Goal: Task Accomplishment & Management: Complete application form

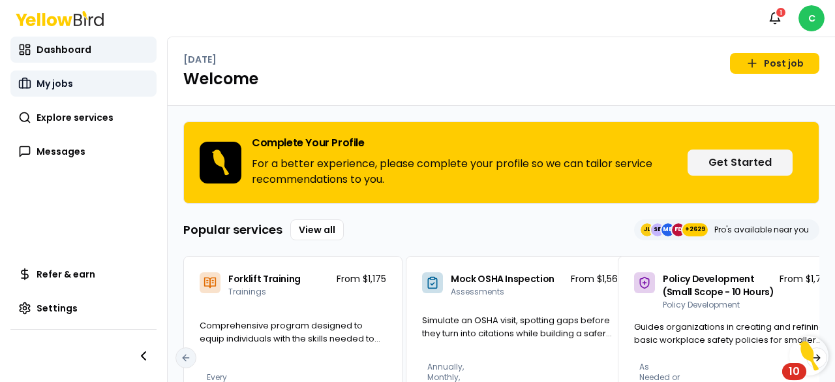
click at [99, 85] on link "My jobs" at bounding box center [83, 83] width 146 height 26
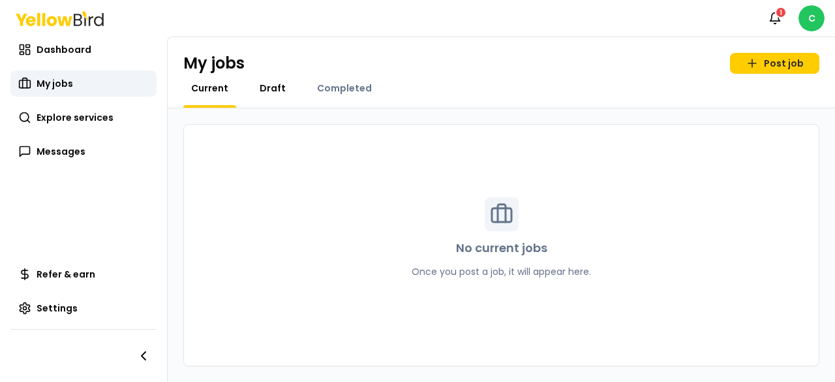
click at [271, 84] on span "Draft" at bounding box center [273, 88] width 26 height 13
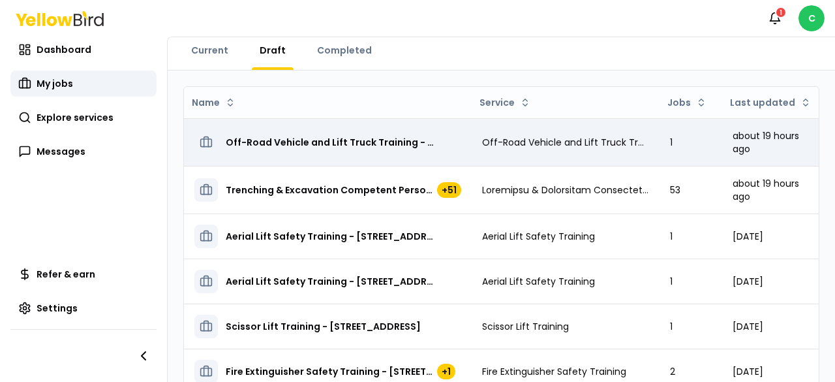
scroll to position [65, 0]
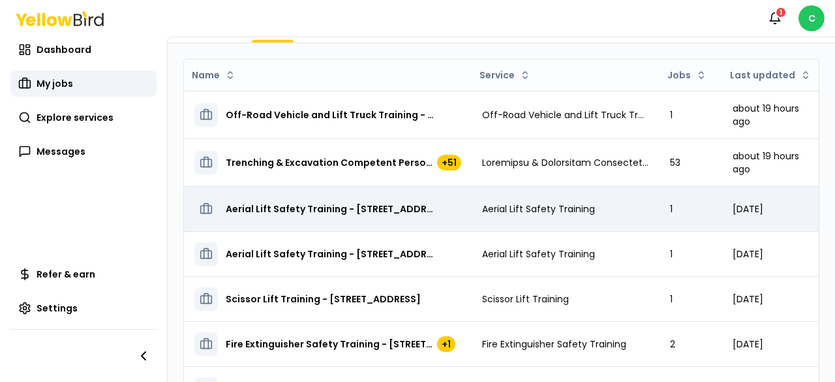
click at [348, 214] on div "Aerial Lift Safety Training - [STREET_ADDRESS]" at bounding box center [327, 208] width 267 height 23
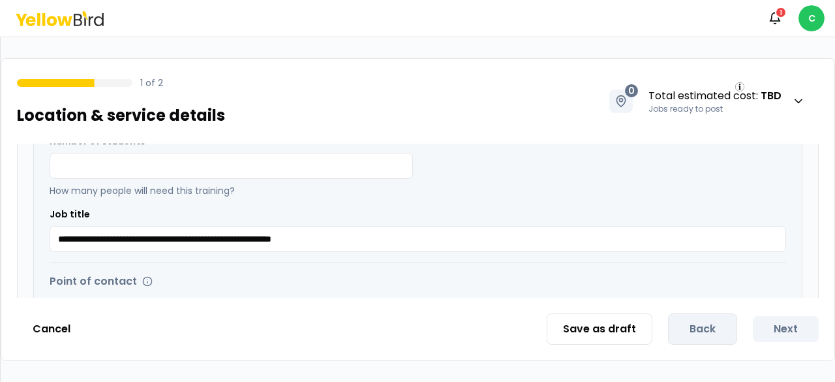
scroll to position [261, 0]
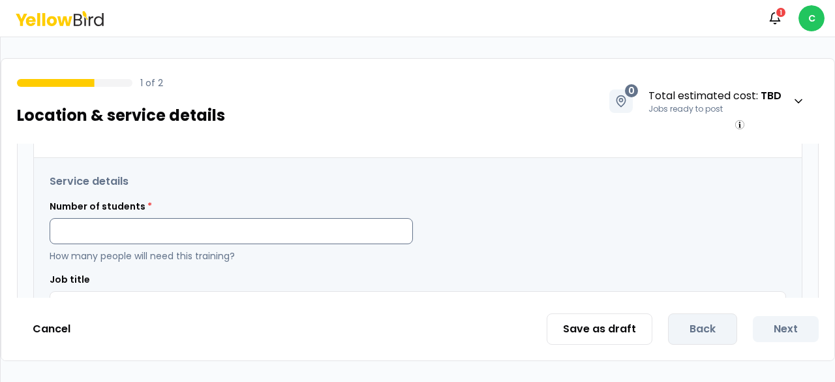
click at [223, 226] on input at bounding box center [231, 231] width 363 height 26
type input "*"
click at [442, 237] on div "Number of students * * How many people will need this training?" at bounding box center [418, 231] width 737 height 63
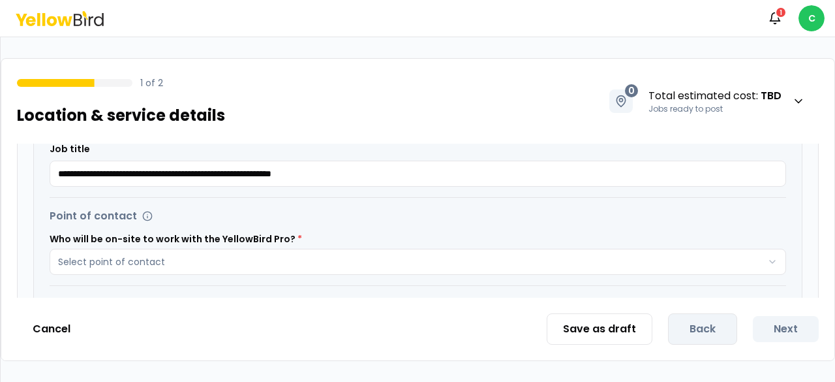
scroll to position [457, 0]
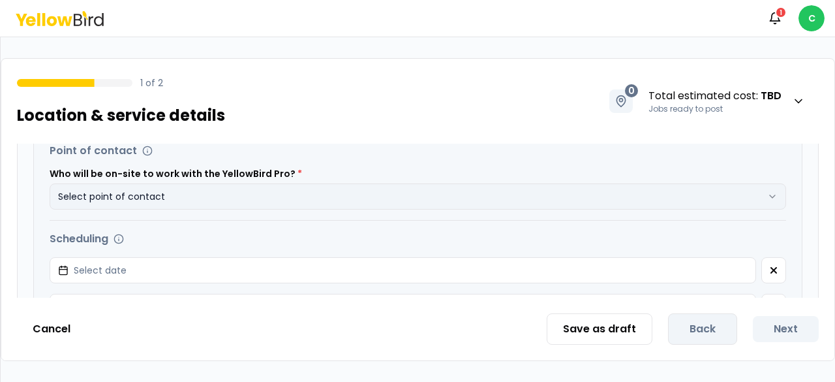
click at [350, 204] on button "Select point of contact" at bounding box center [418, 196] width 737 height 26
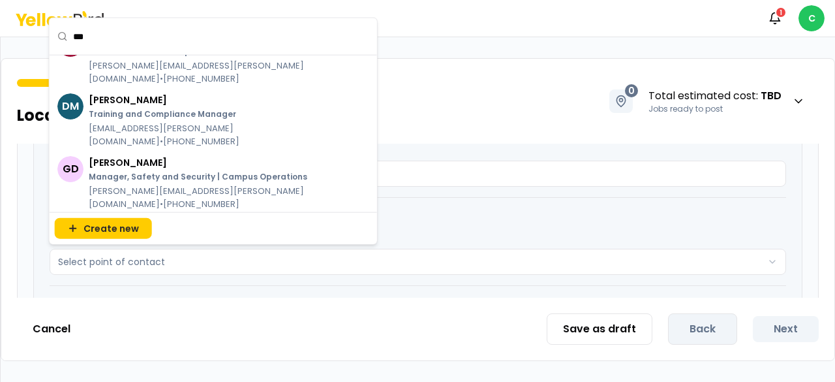
scroll to position [0, 0]
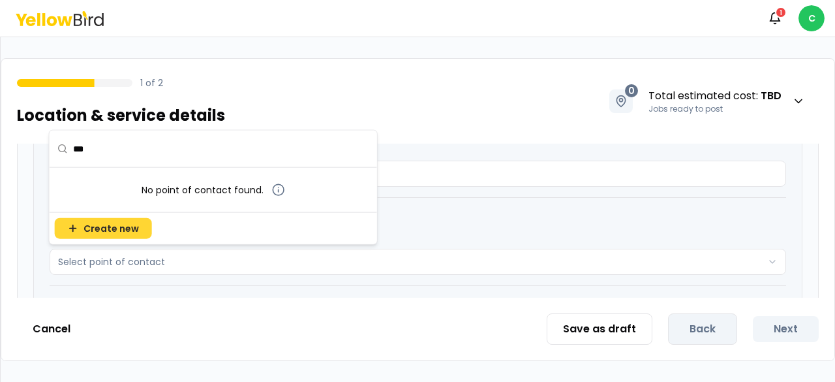
type input "***"
click at [101, 225] on span "Create new" at bounding box center [111, 228] width 55 height 13
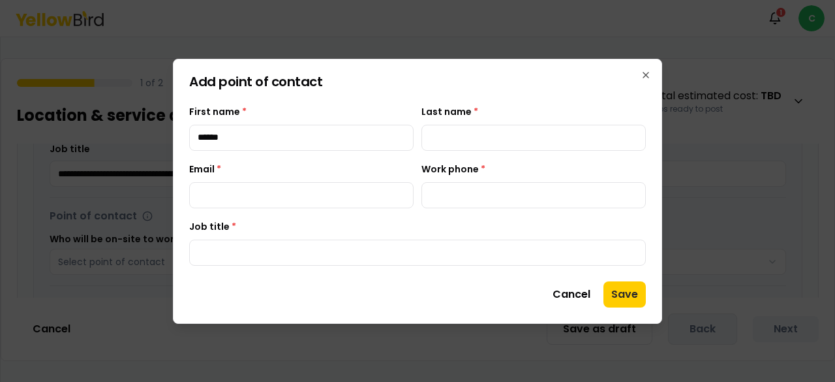
type input "******"
type input "********"
click at [297, 198] on input "Email *" at bounding box center [301, 195] width 224 height 26
type input "**********"
click at [459, 200] on input "Work phone *" at bounding box center [533, 195] width 224 height 26
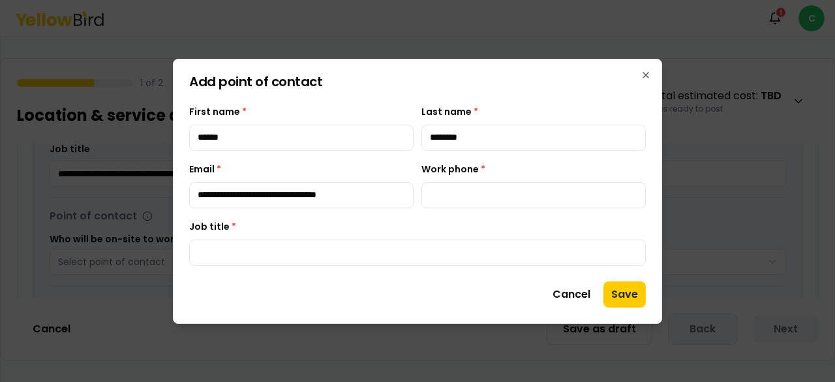
type input "**********"
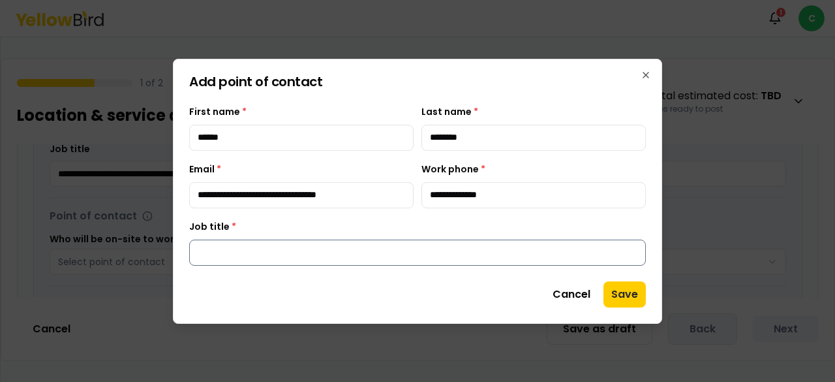
click at [266, 250] on input "Job title *" at bounding box center [417, 252] width 457 height 26
type input "**********"
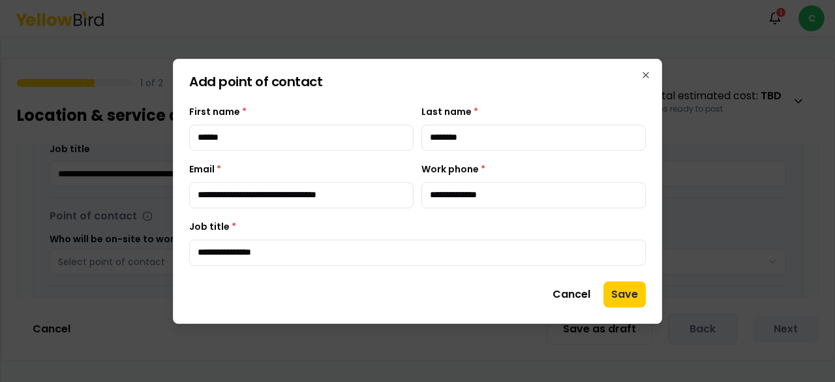
click at [621, 289] on button "Save" at bounding box center [624, 294] width 42 height 26
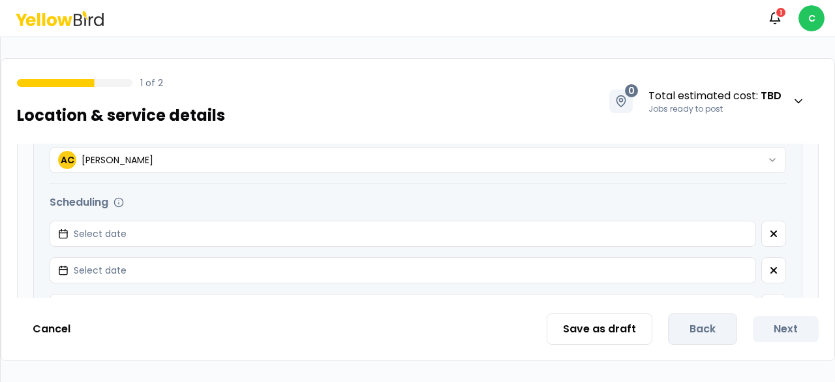
scroll to position [522, 0]
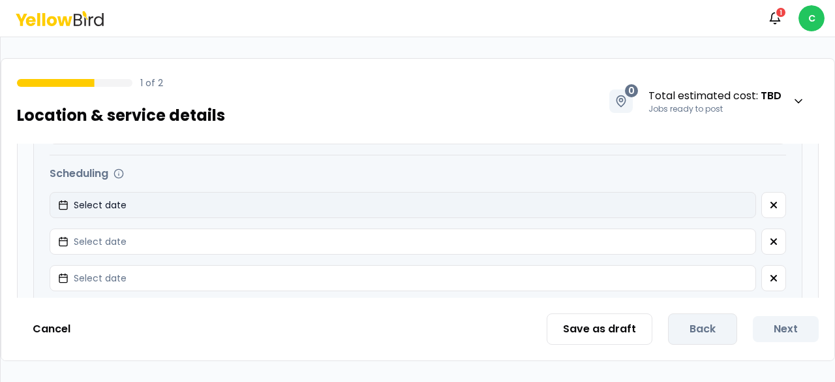
click at [260, 196] on button "Select date" at bounding box center [403, 205] width 706 height 26
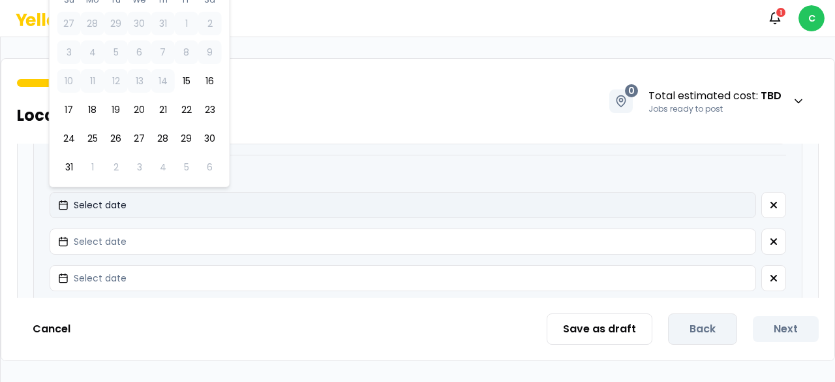
click at [123, 208] on span "Select date" at bounding box center [100, 204] width 53 height 13
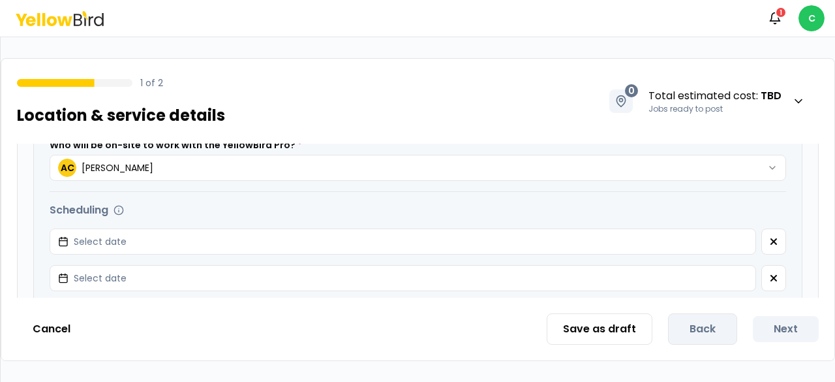
scroll to position [457, 0]
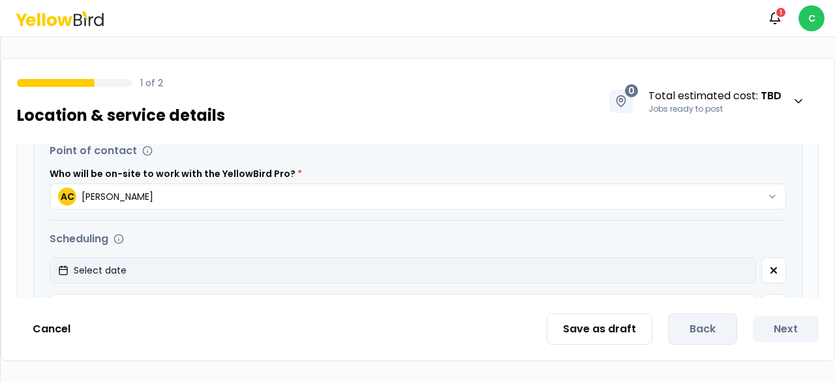
click at [82, 264] on span "Select date" at bounding box center [100, 270] width 53 height 13
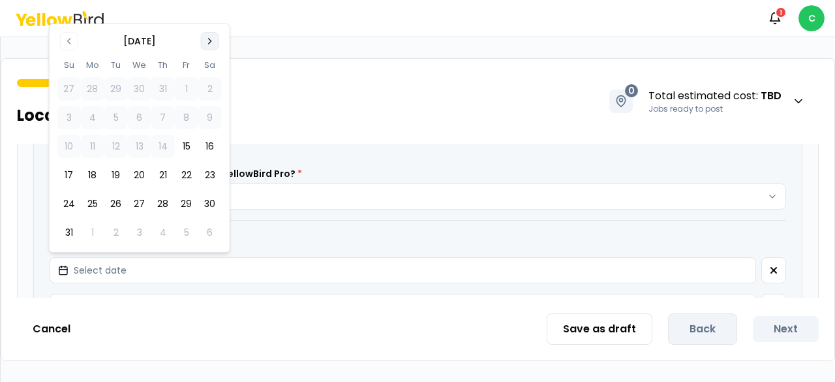
click at [213, 40] on icon "Go to next month" at bounding box center [210, 41] width 10 height 10
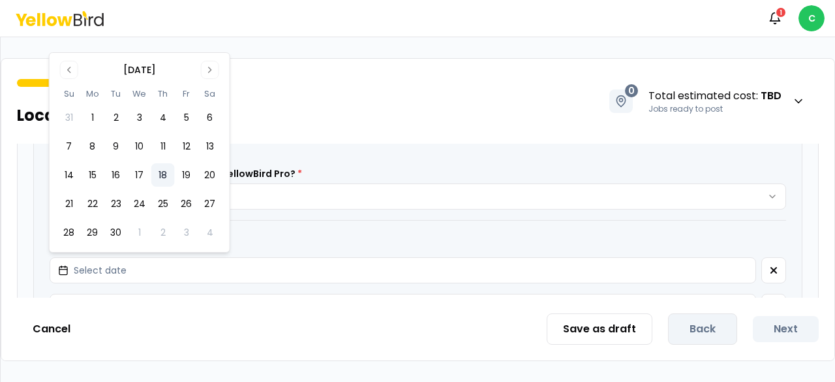
click at [164, 177] on button "18" at bounding box center [162, 174] width 23 height 23
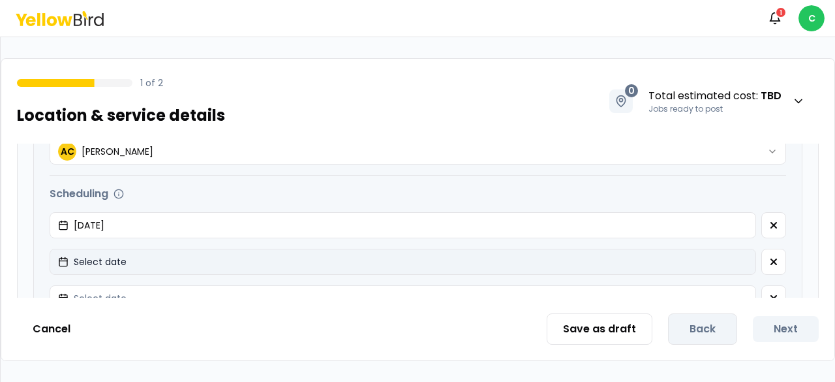
scroll to position [522, 0]
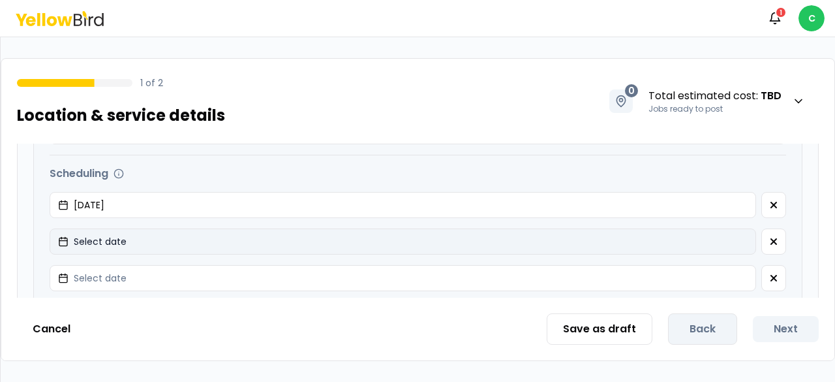
click at [147, 243] on button "Select date" at bounding box center [403, 241] width 706 height 26
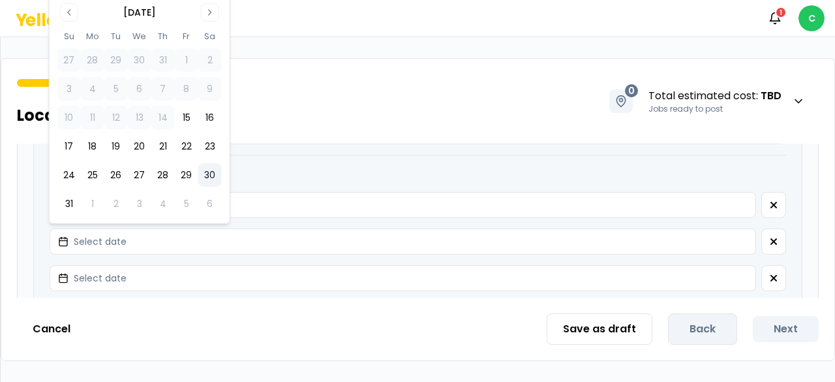
click at [209, 170] on button "30" at bounding box center [209, 174] width 23 height 23
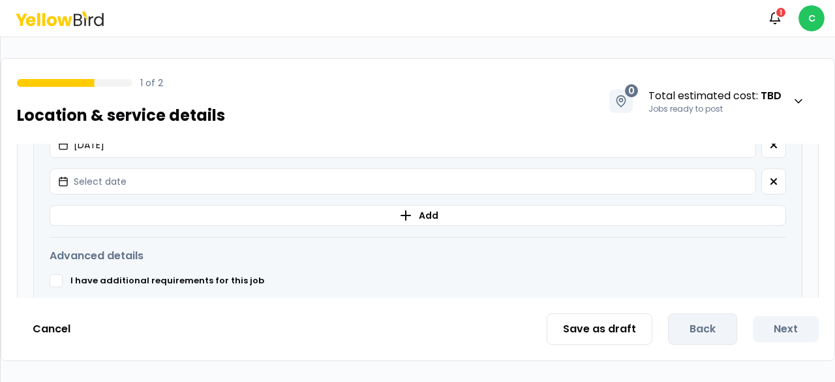
scroll to position [648, 0]
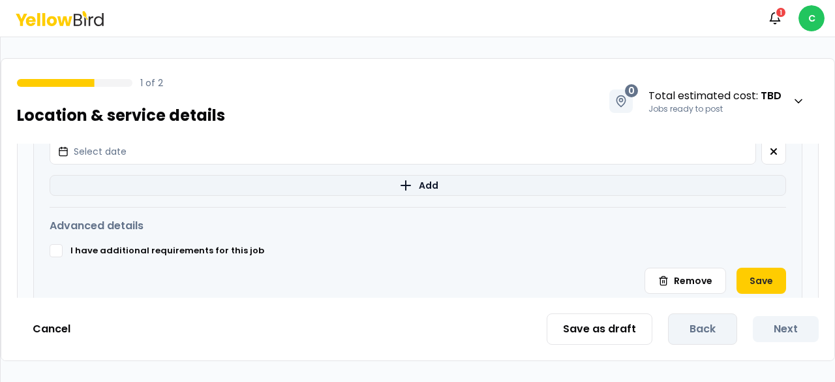
click at [208, 184] on button "Add" at bounding box center [418, 185] width 737 height 21
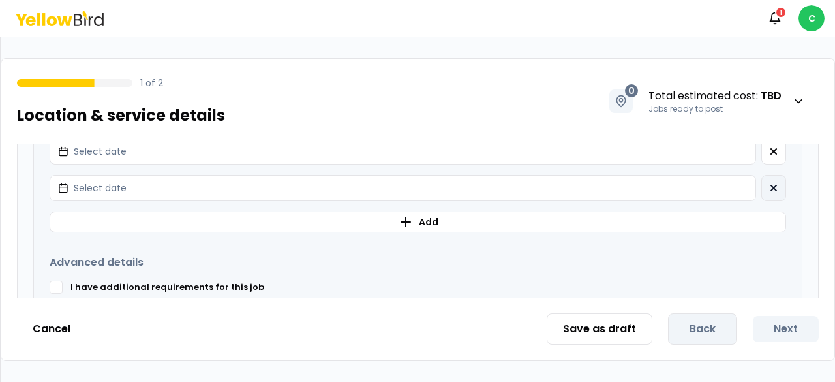
click at [768, 184] on icon "button" at bounding box center [773, 188] width 10 height 10
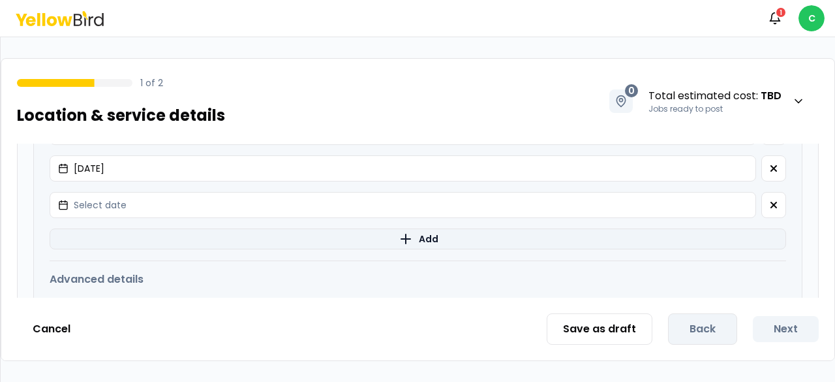
scroll to position [583, 0]
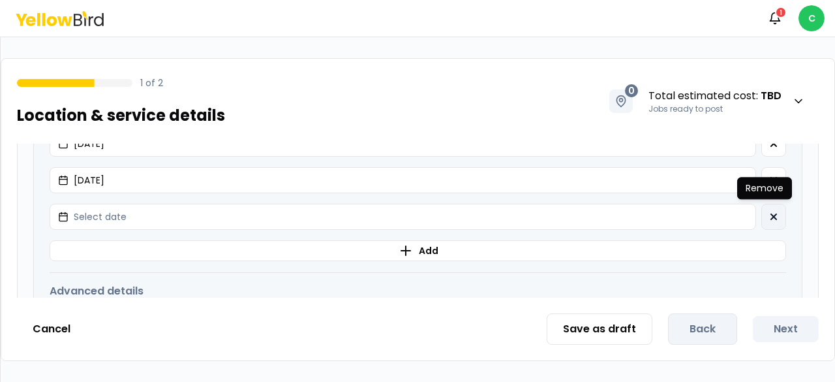
click at [765, 207] on button "button" at bounding box center [773, 217] width 25 height 26
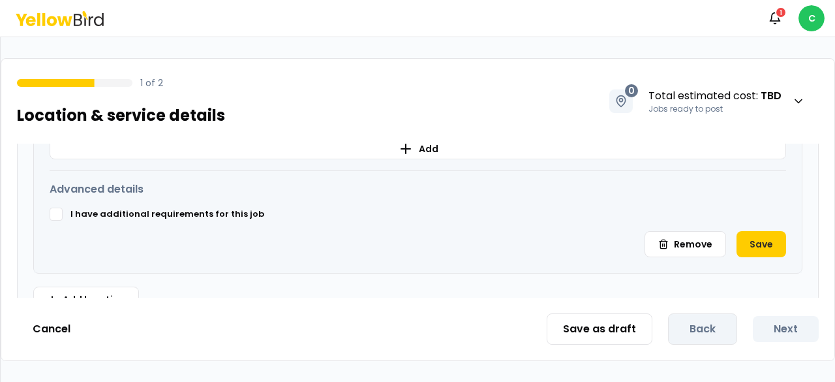
scroll to position [677, 0]
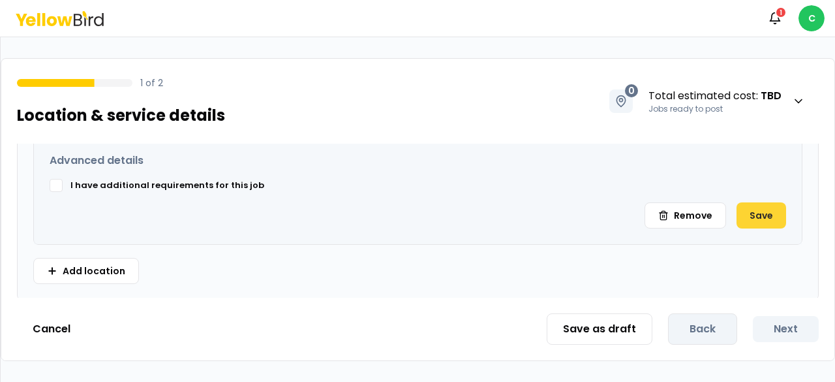
click at [764, 209] on button "Save" at bounding box center [762, 215] width 50 height 26
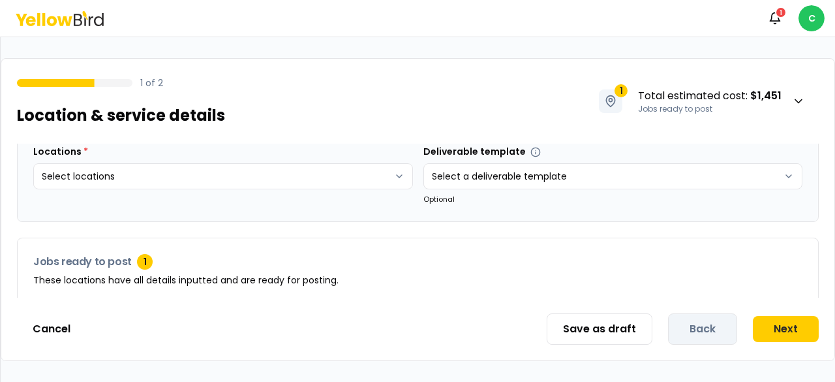
scroll to position [40, 0]
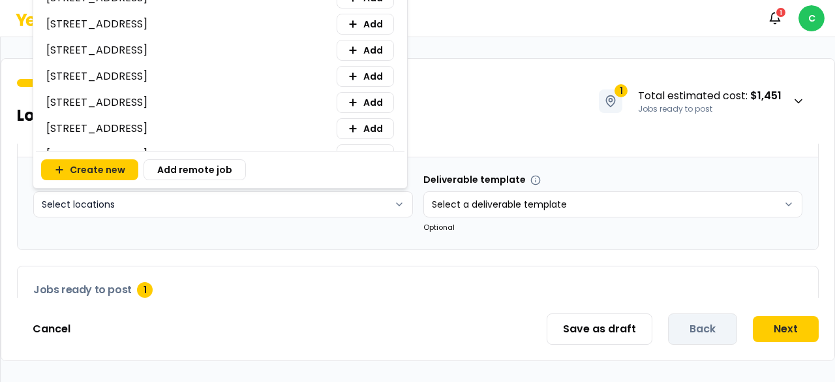
click at [358, 200] on html "Notifications 1 C 1 of 2 Location & service details 1 Total estimated cost : $1…" at bounding box center [417, 191] width 835 height 382
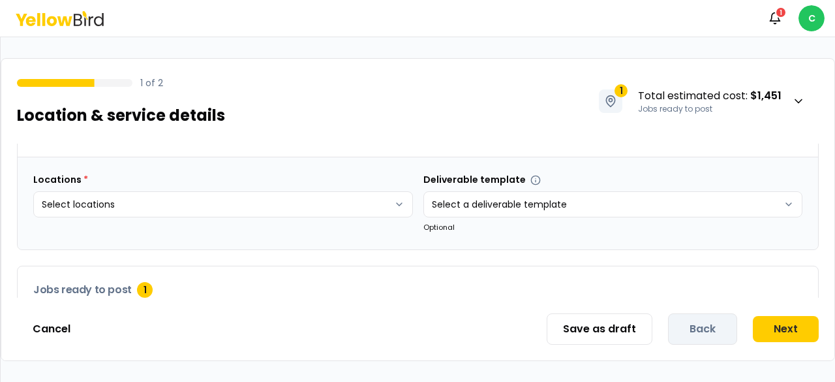
click at [61, 226] on html "Notifications 1 C 1 of 2 Location & service details 1 Total estimated cost : $1…" at bounding box center [417, 191] width 835 height 382
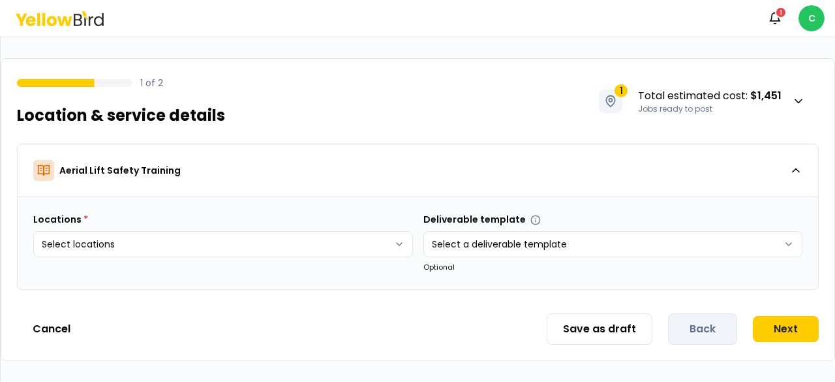
scroll to position [0, 0]
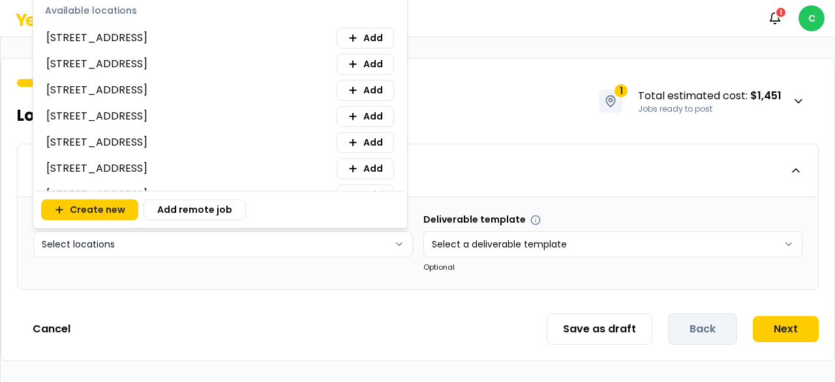
click at [65, 243] on html "Notifications 1 C 1 of 2 Location & service details 1 Total estimated cost : $1…" at bounding box center [417, 191] width 835 height 382
click at [114, 22] on div "Available locations [STREET_ADDRESS] Add [STREET_ADDRESS] Add [STREET_ADDRESS] …" at bounding box center [220, 93] width 369 height 196
click at [105, 12] on div "Available locations" at bounding box center [220, 8] width 369 height 27
click at [95, 205] on button "Create new" at bounding box center [89, 209] width 97 height 21
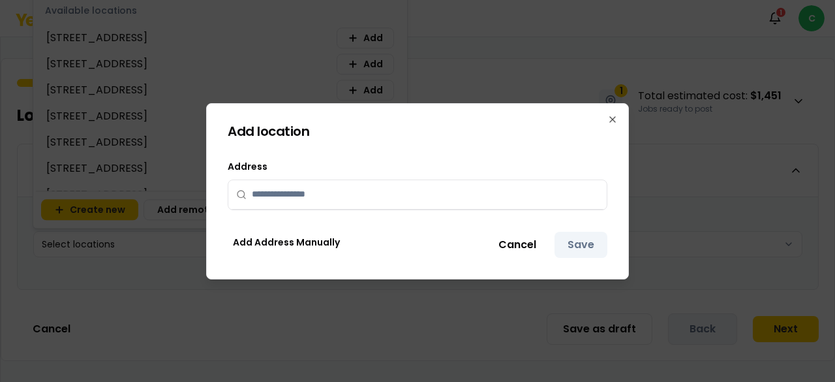
click at [267, 187] on input "text" at bounding box center [425, 194] width 347 height 29
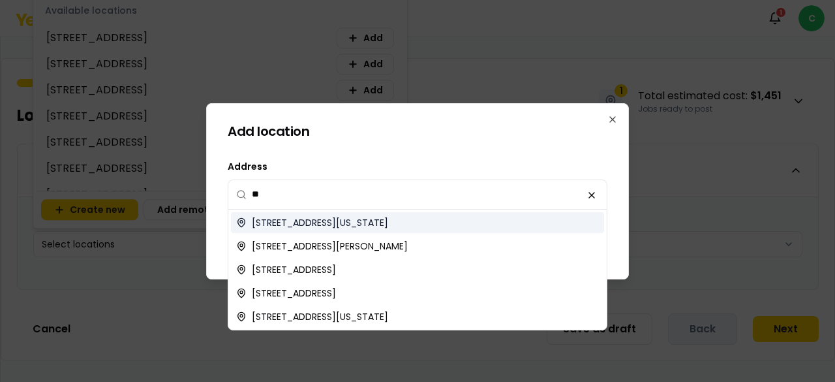
type input "*"
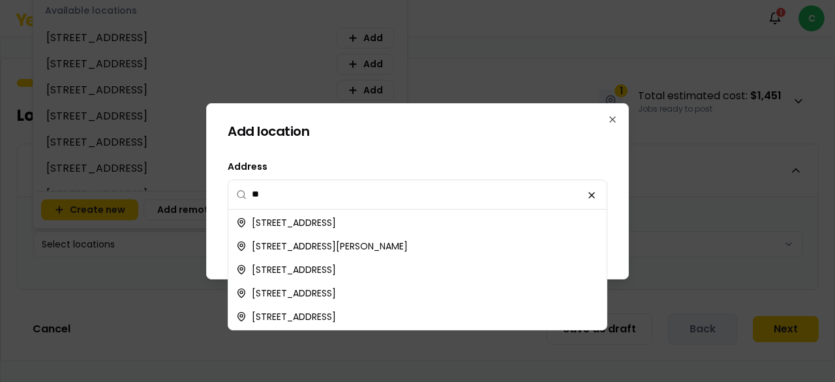
type input "*"
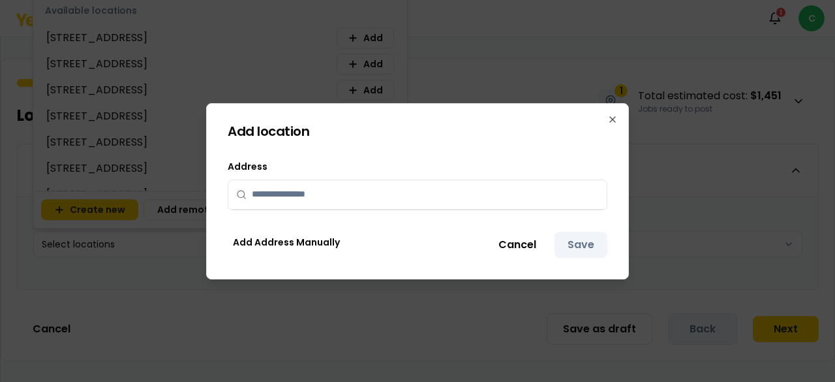
paste input "**********"
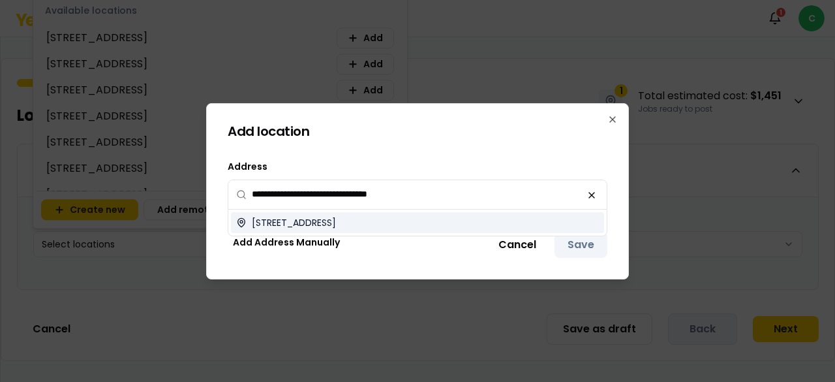
click at [336, 224] on span "[STREET_ADDRESS]" at bounding box center [294, 222] width 84 height 13
type input "**********"
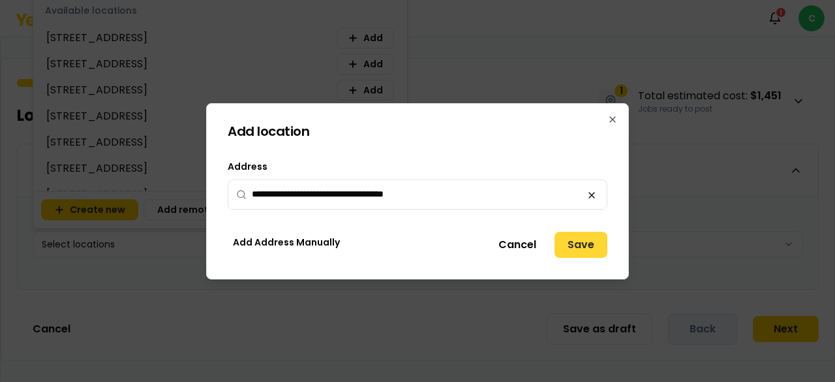
click at [586, 252] on button "Save" at bounding box center [580, 245] width 53 height 26
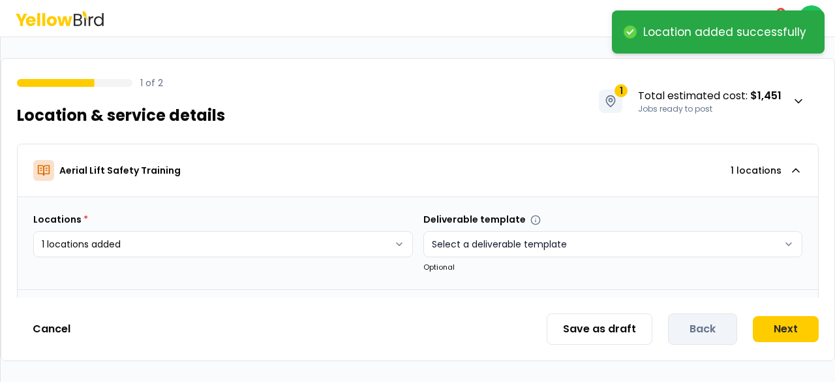
click at [438, 239] on html "**********" at bounding box center [417, 191] width 835 height 382
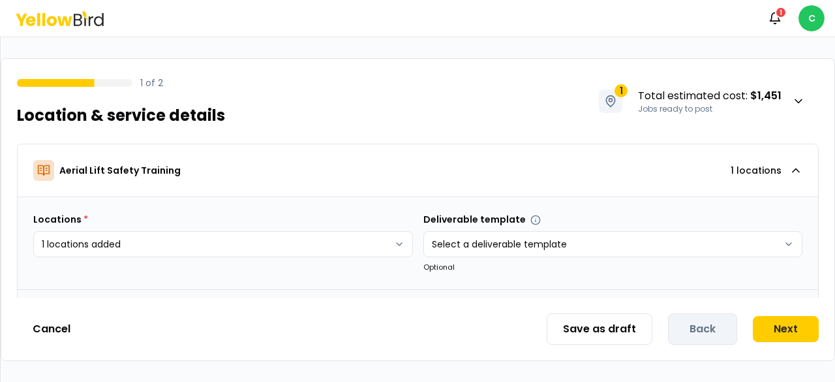
click at [365, 175] on html "**********" at bounding box center [417, 191] width 835 height 382
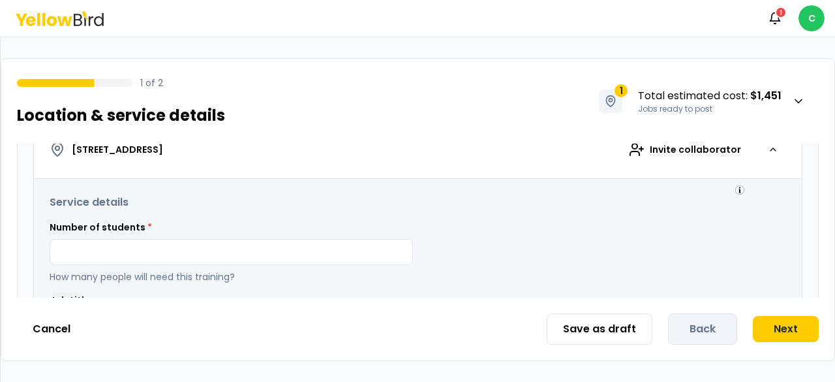
scroll to position [261, 0]
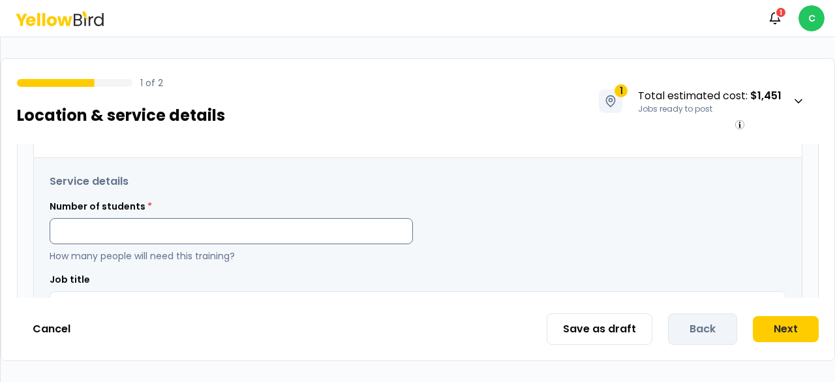
click at [202, 225] on input at bounding box center [231, 231] width 363 height 26
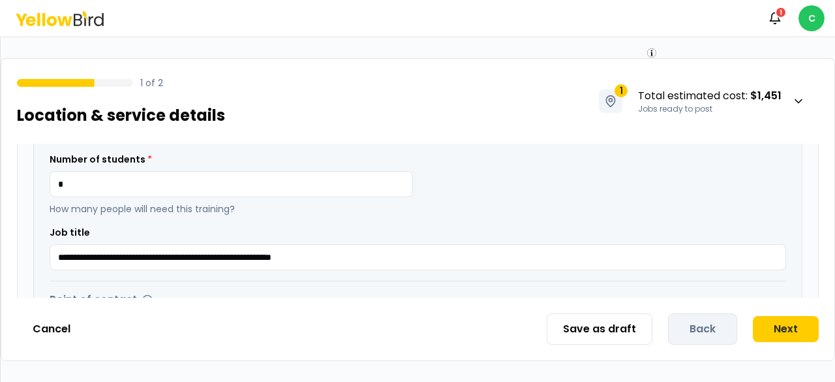
scroll to position [391, 0]
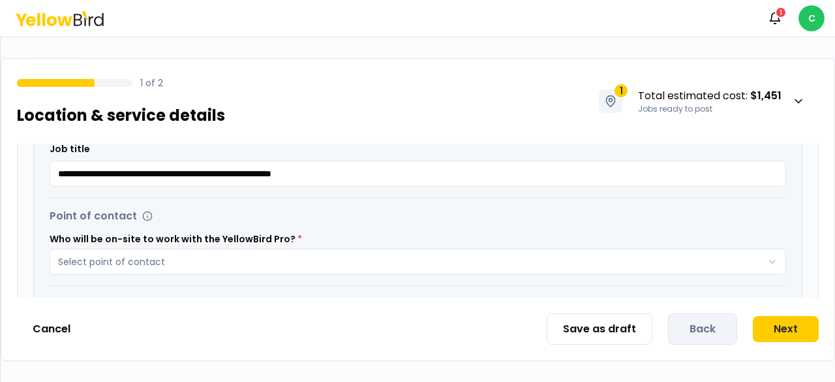
type input "*"
click at [133, 224] on div "Point of contact Who will be on-site to work with the YellowBird Pro? * Select …" at bounding box center [418, 241] width 737 height 67
click at [149, 241] on label "Who will be on-site to work with the YellowBird Pro? *" at bounding box center [418, 238] width 737 height 9
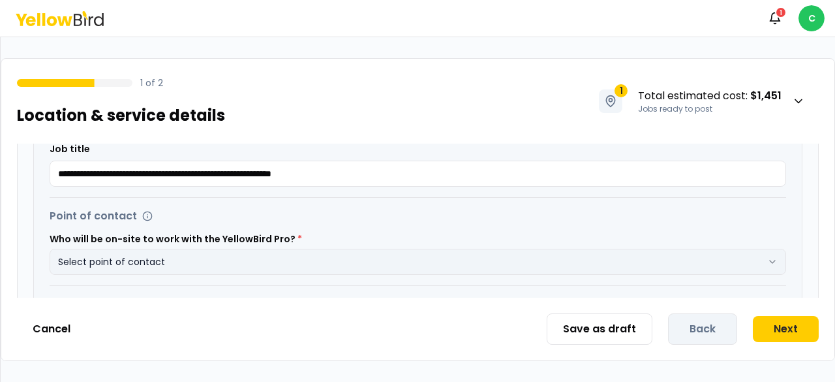
click at [154, 261] on button "Select point of contact" at bounding box center [418, 262] width 737 height 26
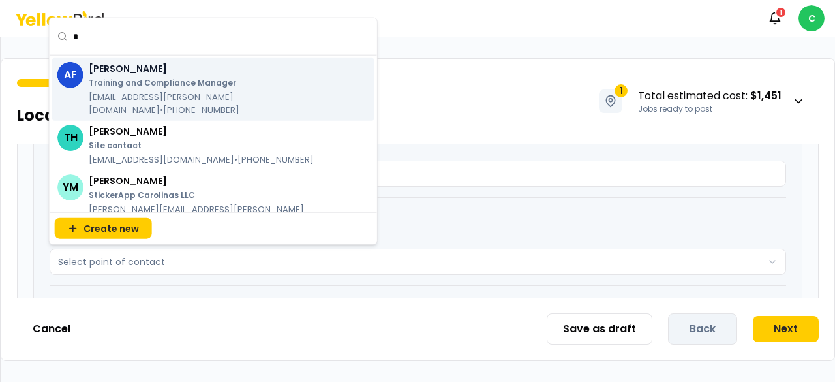
scroll to position [55, 0]
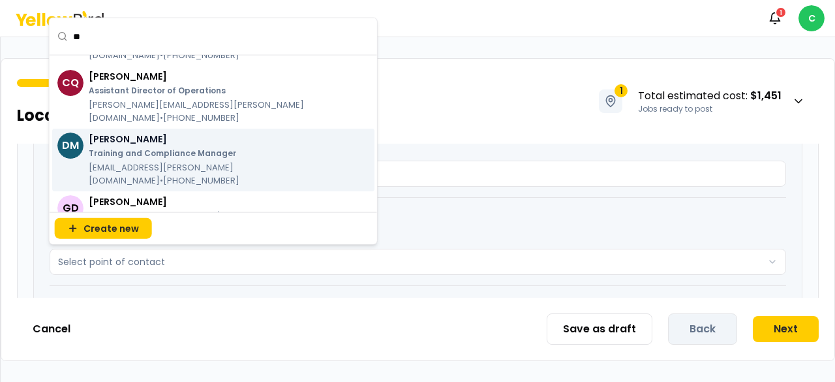
type input "***"
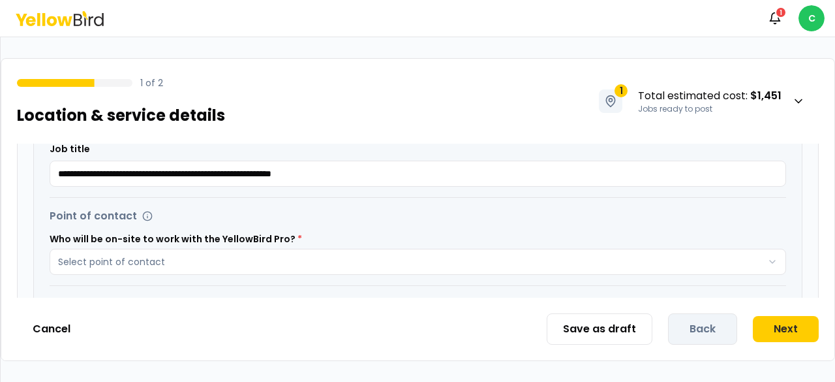
click at [482, 185] on div "**********" at bounding box center [418, 296] width 768 height 539
click at [780, 332] on button "Next" at bounding box center [786, 329] width 66 height 26
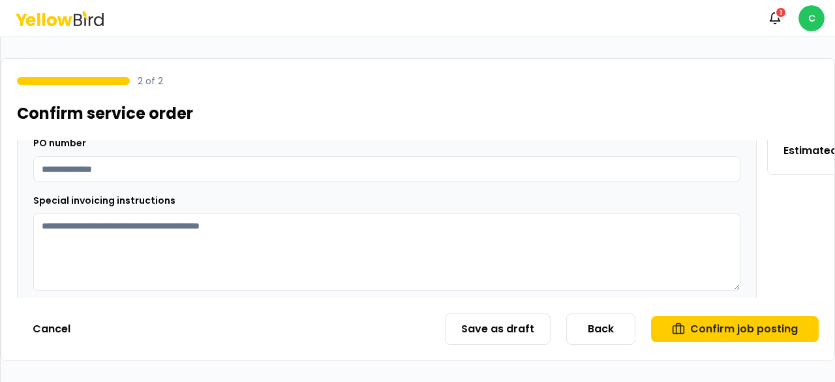
scroll to position [278, 0]
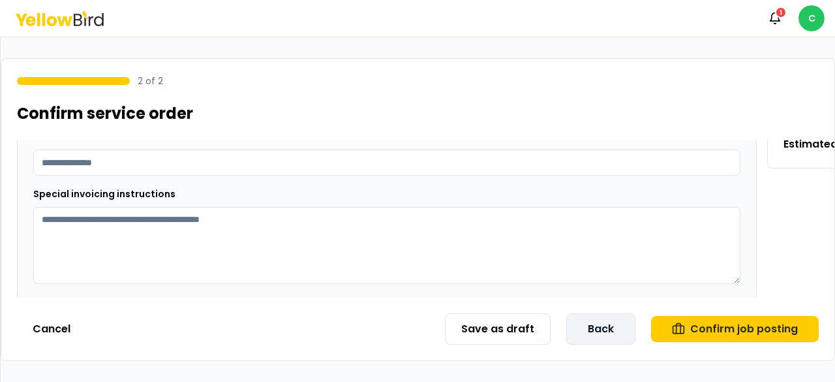
click at [605, 334] on button "Back" at bounding box center [600, 328] width 69 height 31
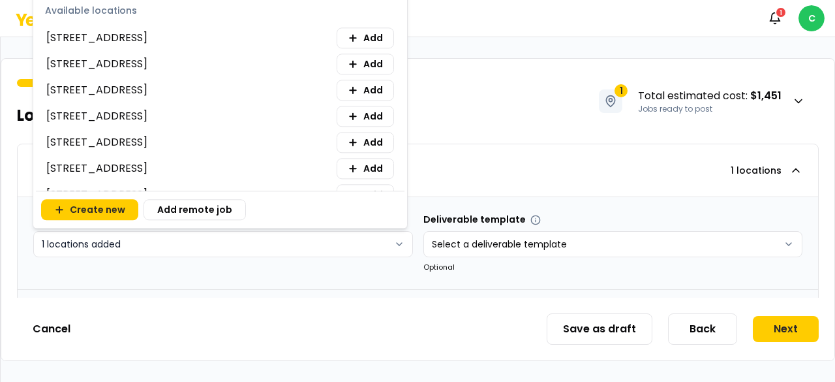
click at [210, 242] on html "**********" at bounding box center [417, 191] width 835 height 382
click at [134, 267] on html "**********" at bounding box center [417, 191] width 835 height 382
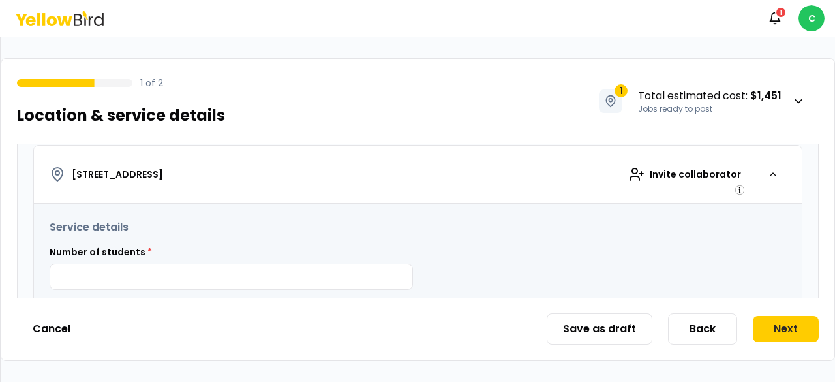
scroll to position [196, 0]
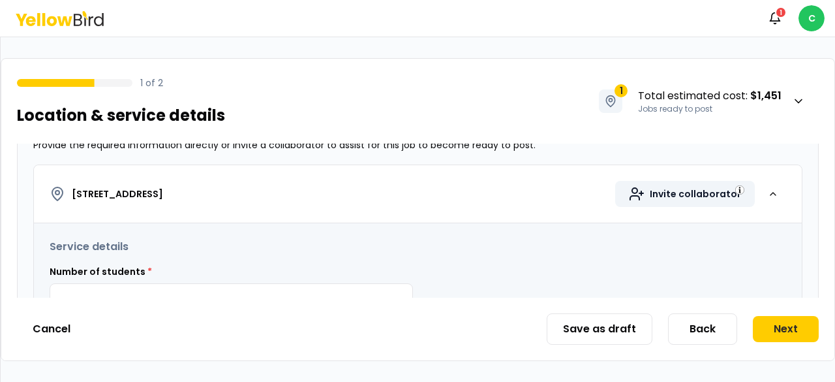
click at [663, 189] on span "Invite collaborator" at bounding box center [695, 193] width 91 height 13
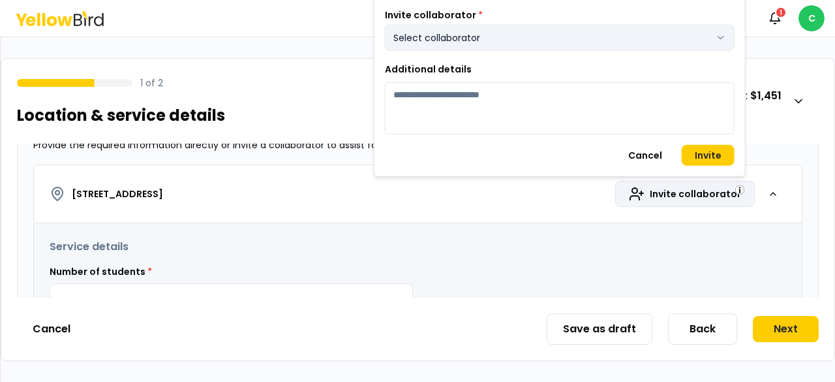
click at [463, 37] on button "Select collaborator" at bounding box center [560, 38] width 350 height 26
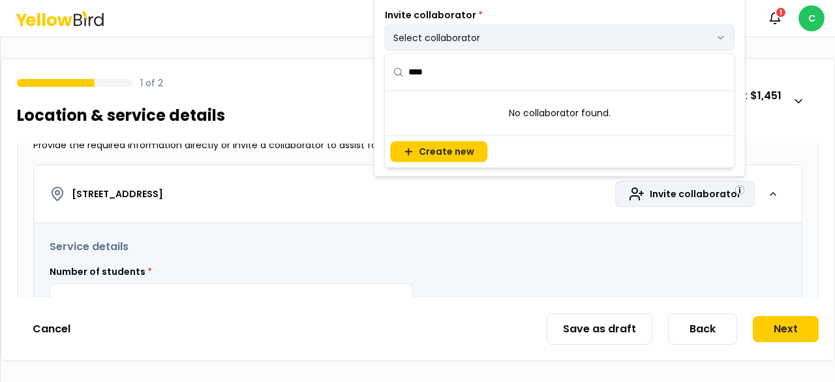
type input "*****"
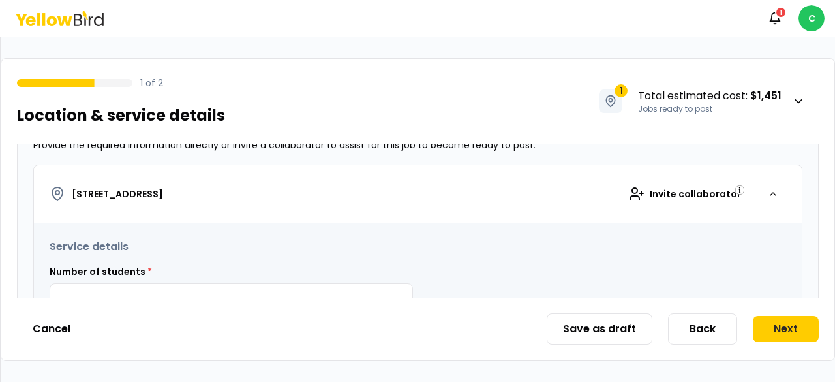
click at [416, 247] on html "**********" at bounding box center [417, 191] width 835 height 382
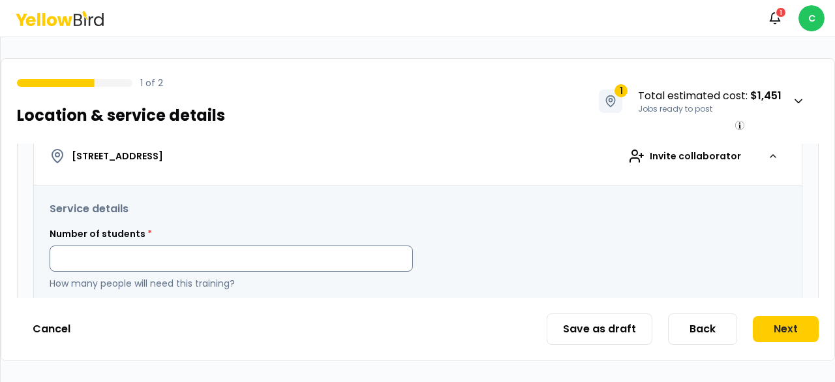
scroll to position [261, 0]
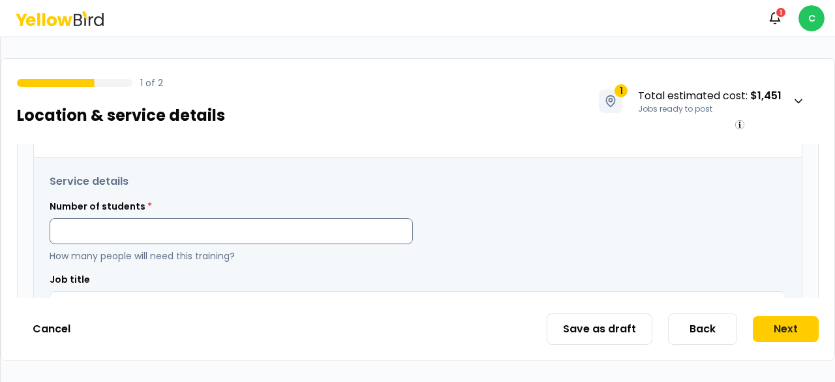
click at [273, 230] on input at bounding box center [231, 231] width 363 height 26
type input "*"
click at [429, 228] on div "Number of students * * How many people will need this training?" at bounding box center [418, 231] width 737 height 63
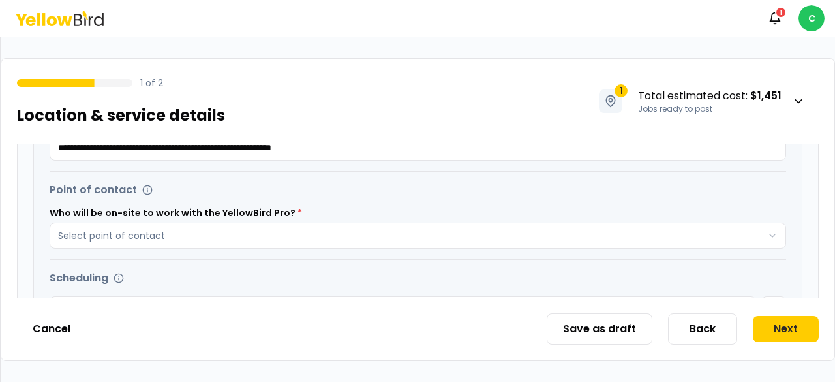
scroll to position [457, 0]
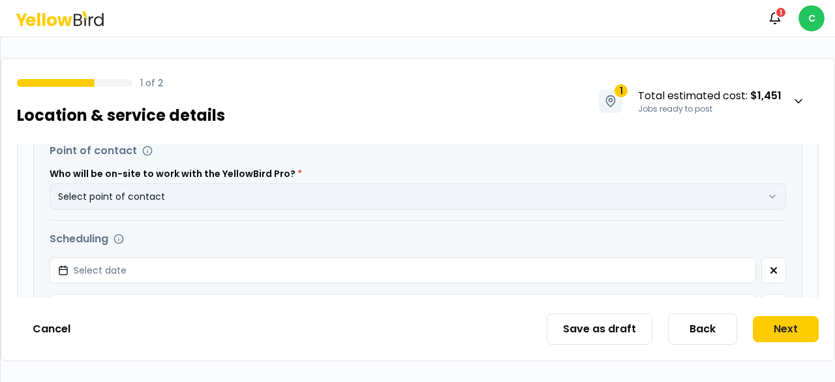
click at [243, 196] on button "Select point of contact" at bounding box center [418, 196] width 737 height 26
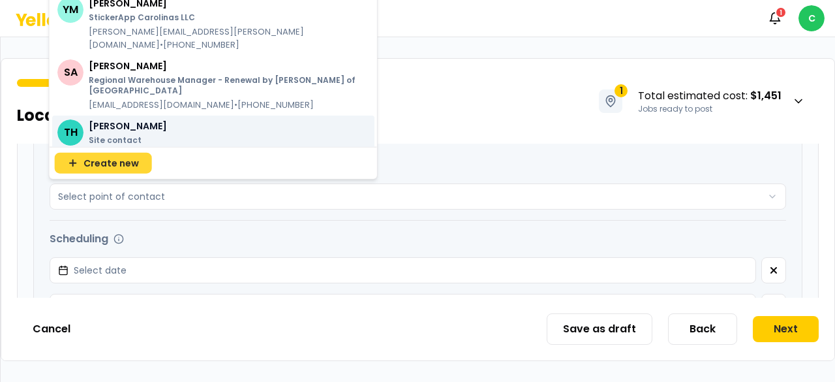
click at [133, 165] on span "Create new" at bounding box center [111, 163] width 55 height 13
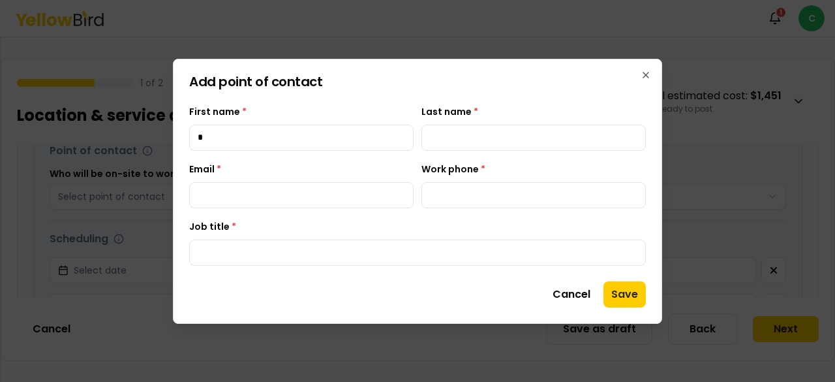
type input "******"
click at [432, 141] on input "Last name *" at bounding box center [533, 138] width 224 height 26
type input "********"
click at [496, 192] on input "Work phone *" at bounding box center [533, 195] width 224 height 26
type input "**********"
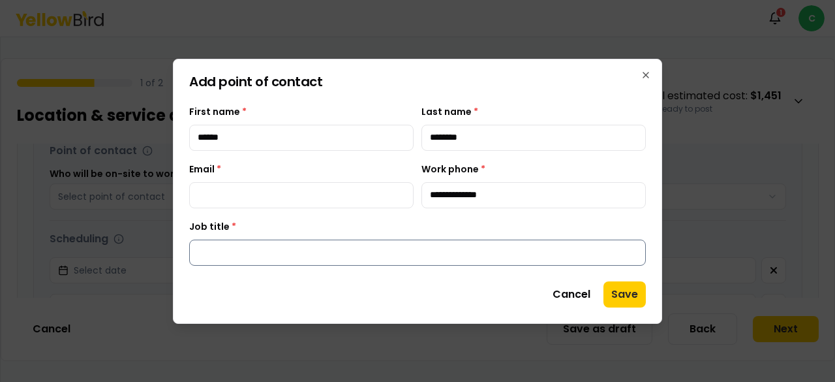
click at [487, 251] on input "Job title *" at bounding box center [417, 252] width 457 height 26
type input "**********"
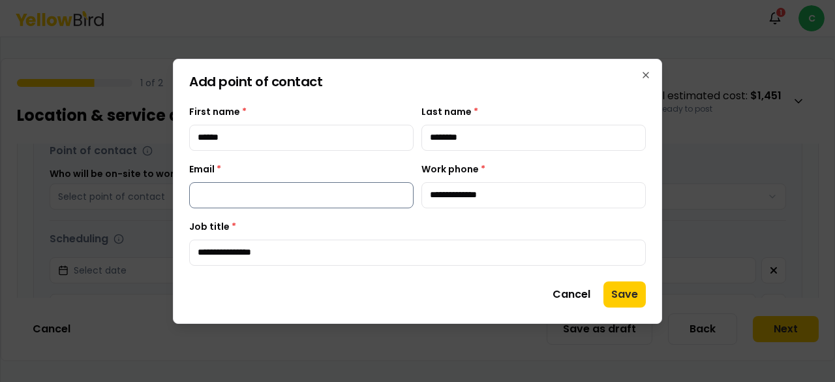
click at [268, 194] on input "Email *" at bounding box center [301, 195] width 224 height 26
type input "**********"
click at [618, 285] on button "Save" at bounding box center [624, 294] width 42 height 26
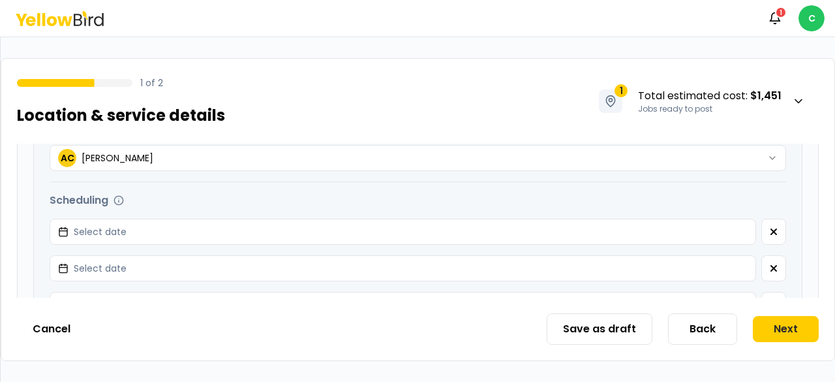
scroll to position [522, 0]
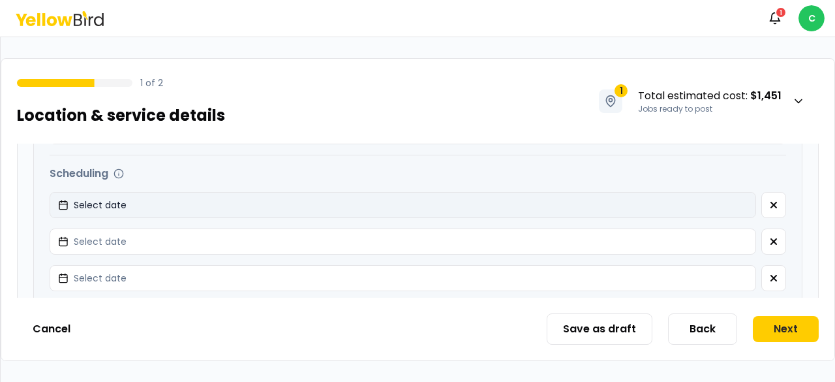
click at [254, 202] on button "Select date" at bounding box center [403, 205] width 706 height 26
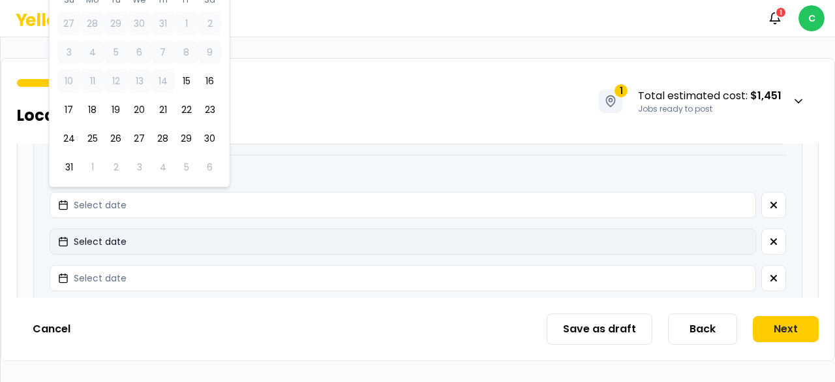
click at [50, 228] on button "Select date" at bounding box center [403, 241] width 706 height 26
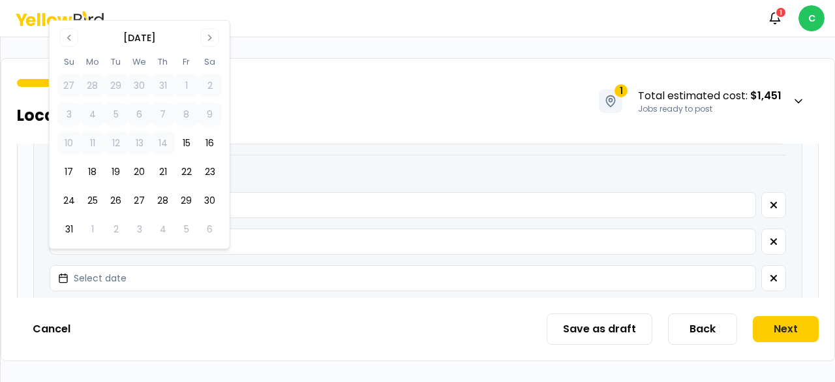
scroll to position [457, 0]
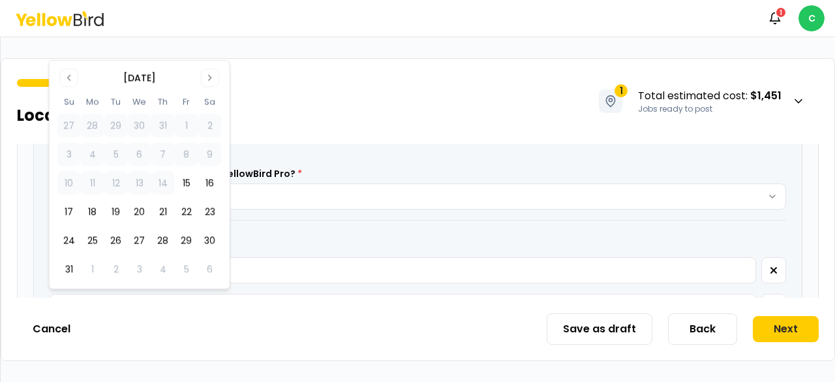
click at [36, 241] on div "**********" at bounding box center [418, 231] width 768 height 539
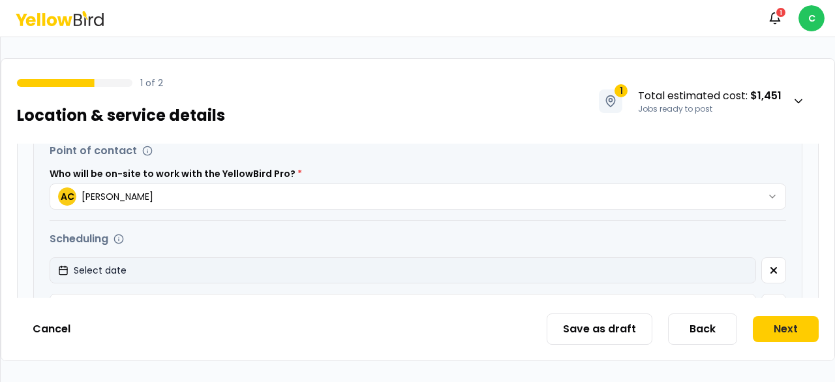
click at [61, 266] on icon "button" at bounding box center [61, 267] width 0 height 2
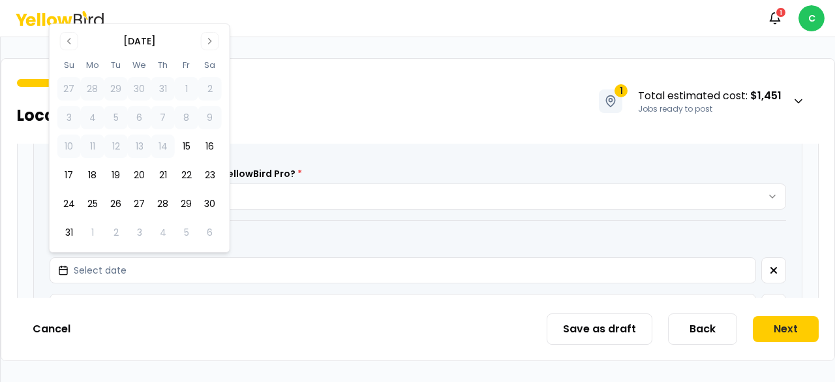
drag, startPoint x: 211, startPoint y: 34, endPoint x: 204, endPoint y: 51, distance: 18.7
click at [211, 34] on button "Go to next month" at bounding box center [210, 41] width 18 height 18
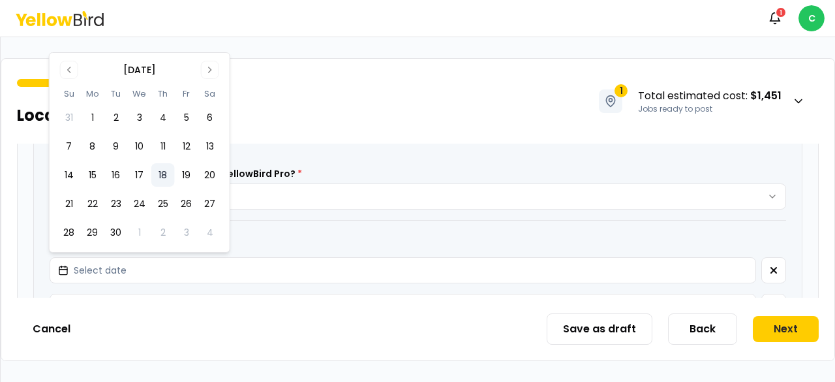
click at [160, 174] on button "18" at bounding box center [162, 174] width 23 height 23
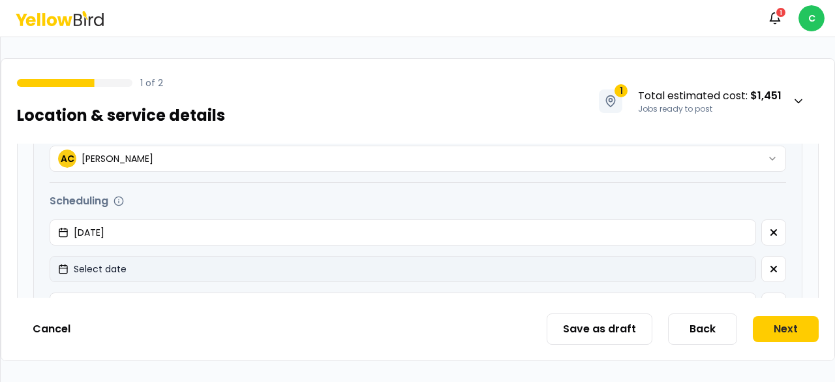
scroll to position [522, 0]
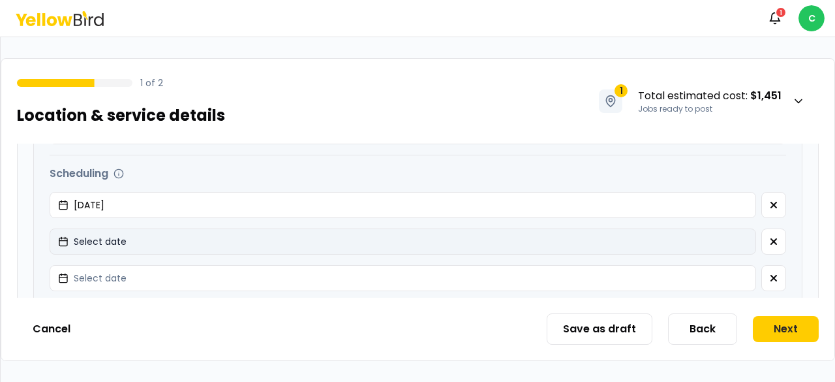
click at [109, 235] on span "Select date" at bounding box center [100, 241] width 53 height 13
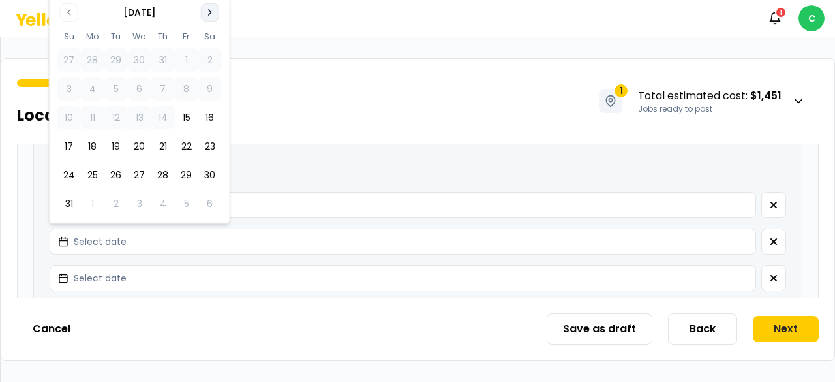
click at [208, 10] on icon "Go to next month" at bounding box center [210, 12] width 10 height 10
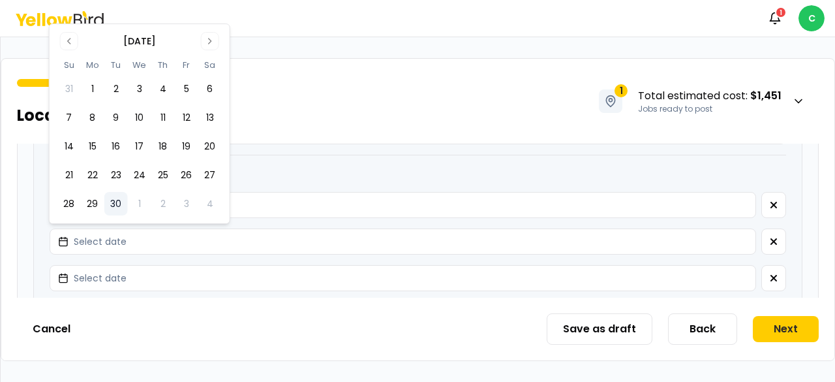
click at [110, 207] on button "30" at bounding box center [115, 203] width 23 height 23
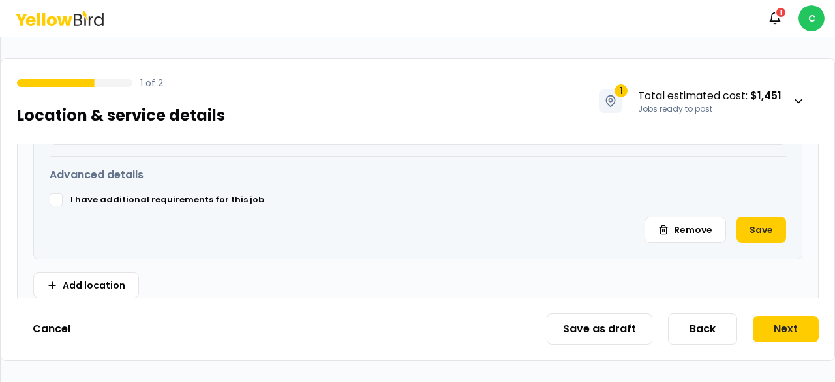
scroll to position [718, 0]
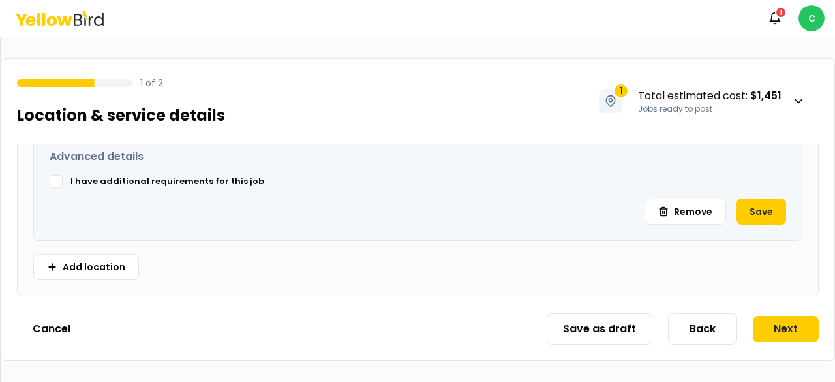
click at [50, 179] on button "I have additional requirements for this job" at bounding box center [56, 181] width 13 height 13
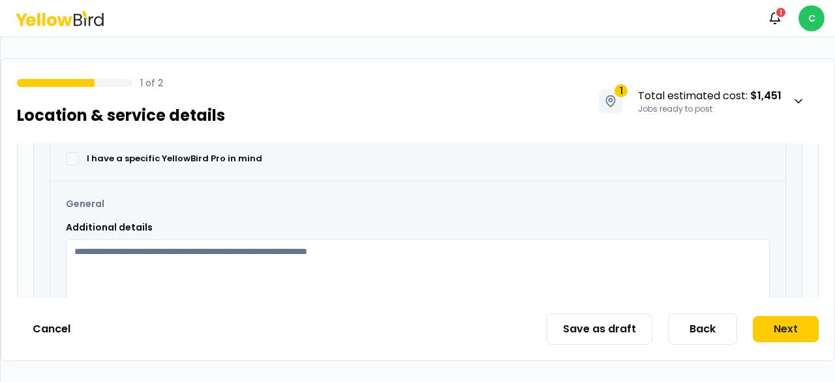
scroll to position [979, 0]
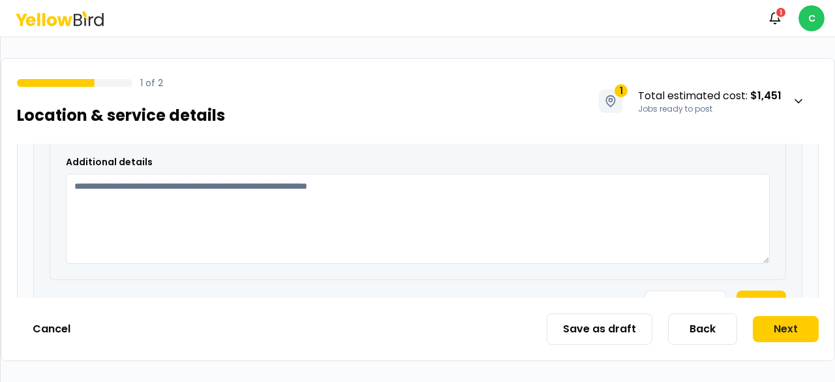
click at [129, 200] on textarea "Additional details" at bounding box center [418, 219] width 704 height 90
type textarea "*"
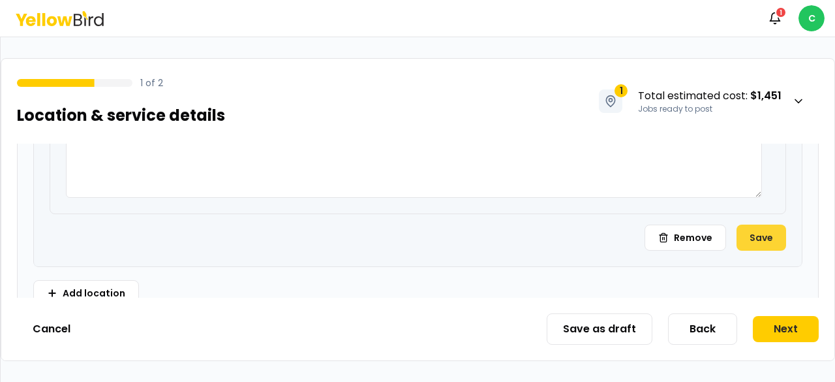
type textarea "**********"
click at [741, 235] on button "Save" at bounding box center [762, 237] width 50 height 26
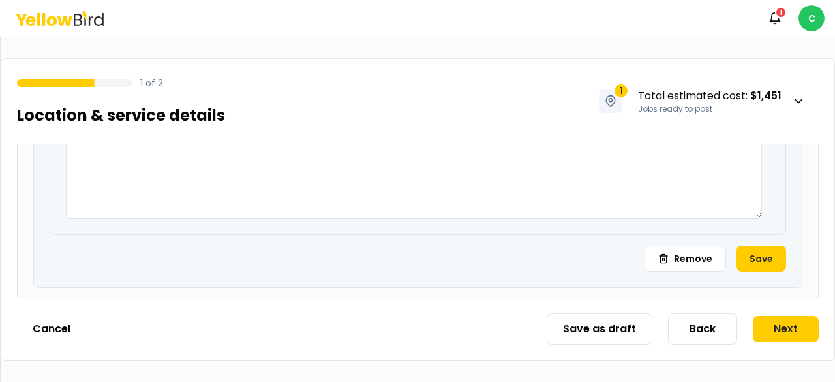
scroll to position [1083, 0]
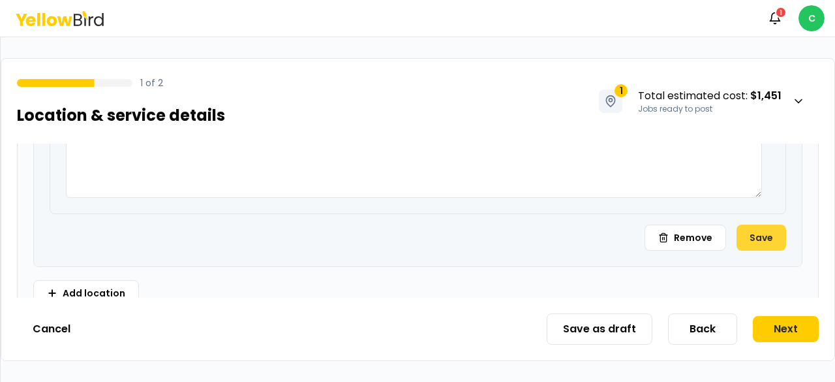
click at [758, 227] on button "Save" at bounding box center [762, 237] width 50 height 26
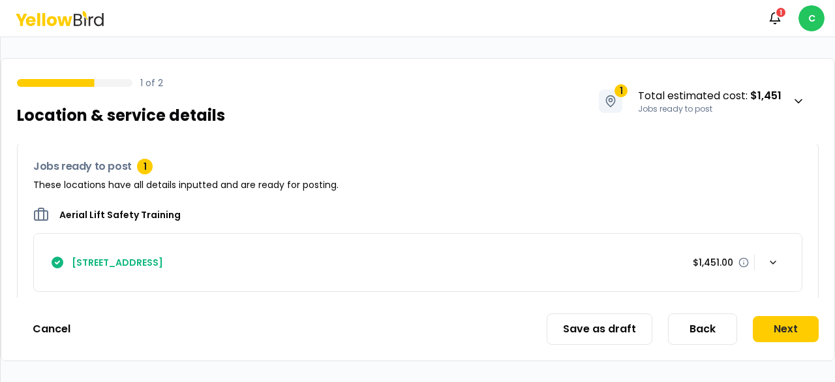
scroll to position [1285, 0]
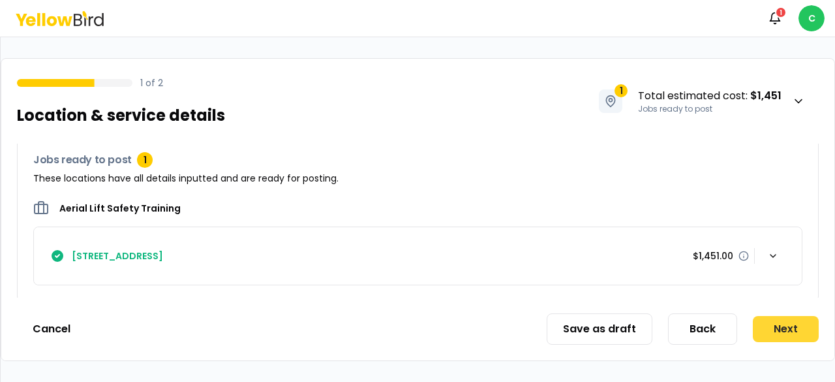
click at [767, 340] on button "Next" at bounding box center [786, 329] width 66 height 26
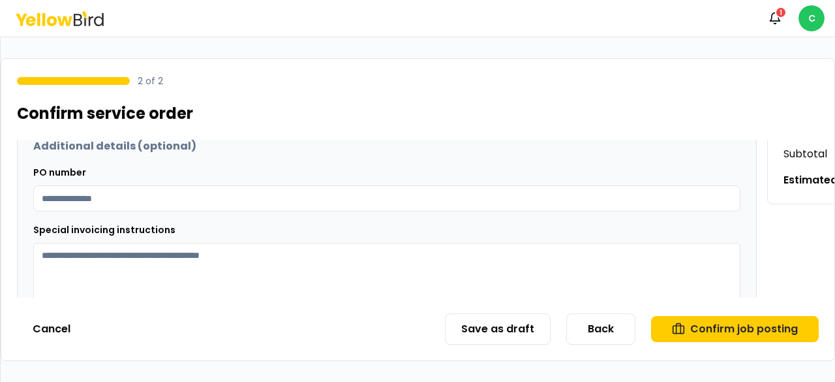
scroll to position [213, 0]
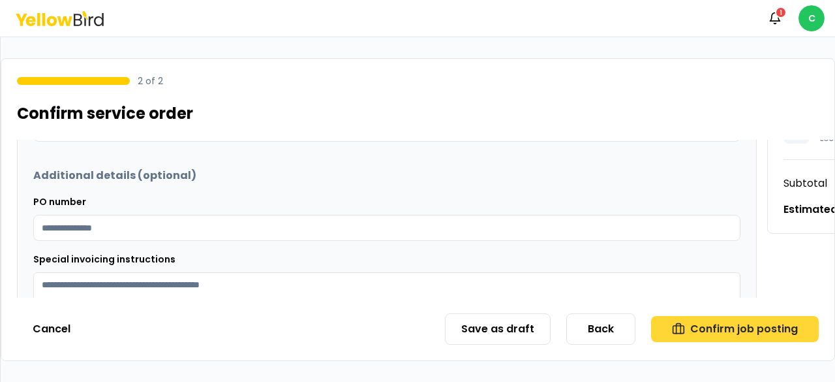
click at [685, 324] on icon "button" at bounding box center [678, 328] width 13 height 13
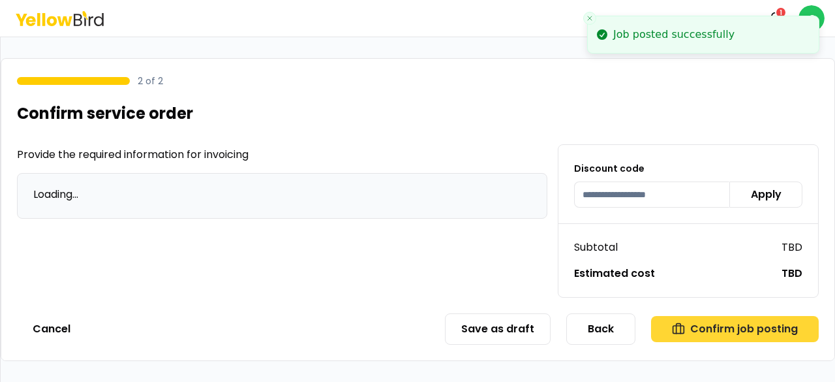
scroll to position [89, 0]
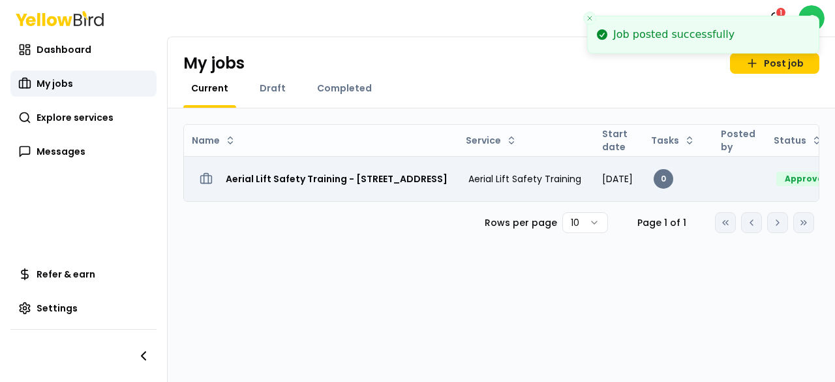
click at [437, 180] on h3 "Aerial Lift Safety Training - [STREET_ADDRESS]" at bounding box center [337, 178] width 222 height 23
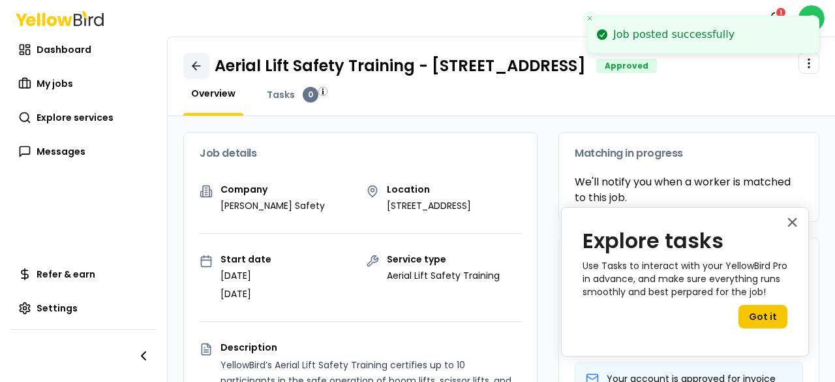
click at [198, 66] on icon at bounding box center [196, 66] width 8 height 0
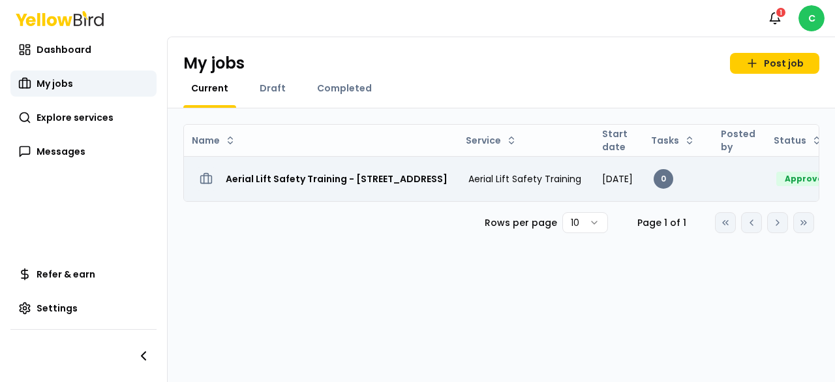
click at [335, 175] on h3 "Aerial Lift Safety Training - [STREET_ADDRESS]" at bounding box center [337, 178] width 222 height 23
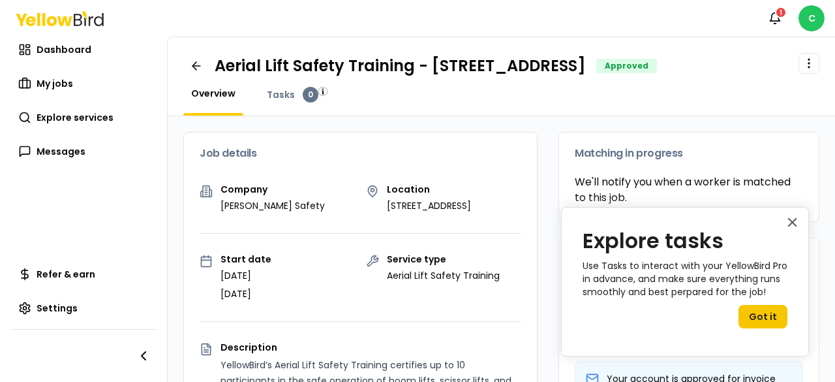
click at [798, 217] on div "× Explore tasks Use Tasks to interact with your YellowBird Pro in advance, and …" at bounding box center [685, 281] width 248 height 149
click at [793, 220] on button "×" at bounding box center [792, 221] width 12 height 21
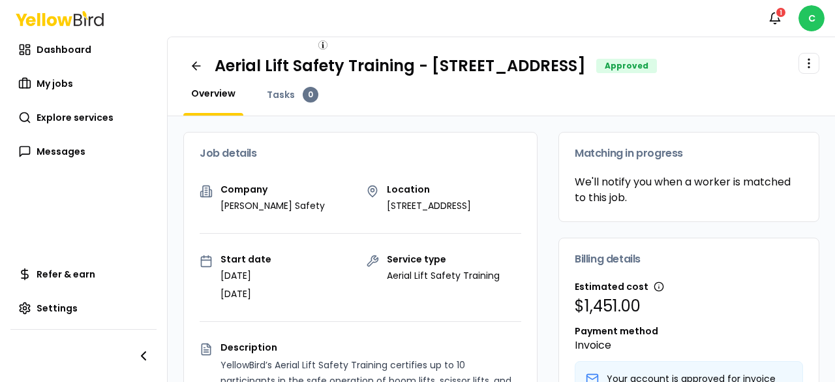
scroll to position [65, 0]
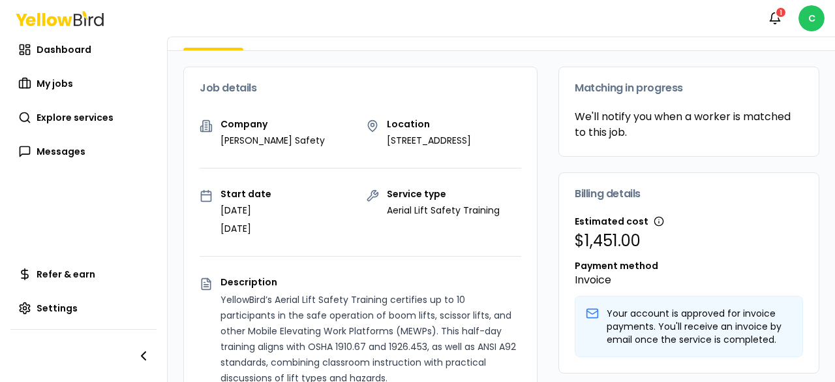
click at [266, 217] on p "[DATE]" at bounding box center [245, 210] width 51 height 13
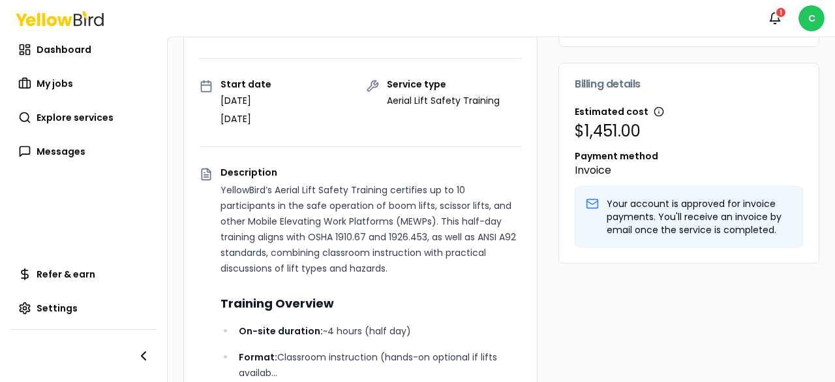
scroll to position [0, 0]
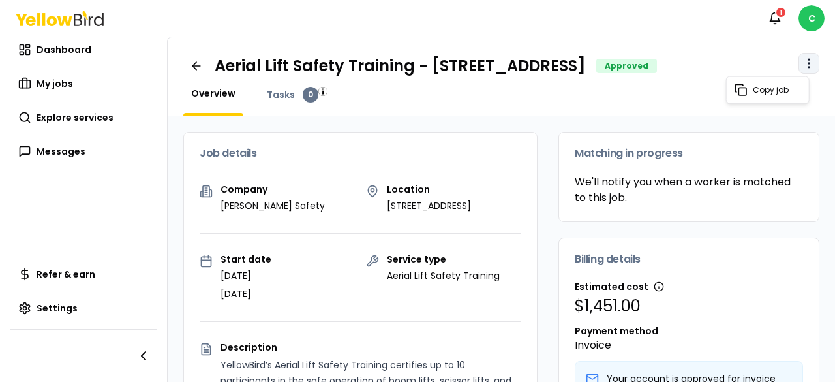
click at [797, 61] on html "Notifications 1 C Dashboard My jobs Explore services Messages Refer & earn Sett…" at bounding box center [417, 191] width 835 height 382
click at [541, 192] on html "Notifications 1 C Dashboard My jobs Explore services Messages Refer & earn Sett…" at bounding box center [417, 191] width 835 height 382
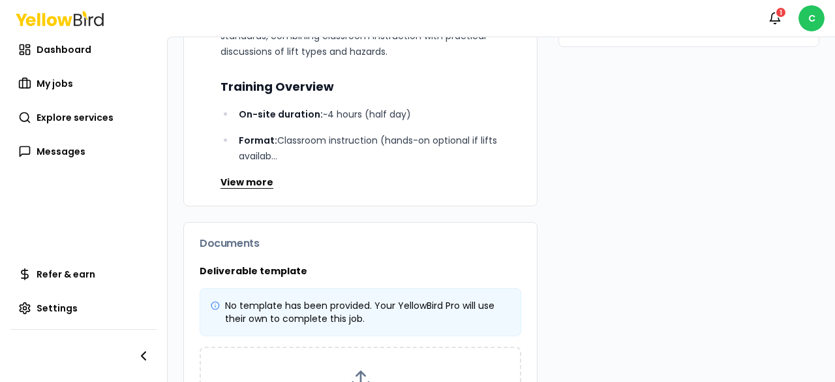
click at [243, 189] on button "View more" at bounding box center [246, 181] width 53 height 13
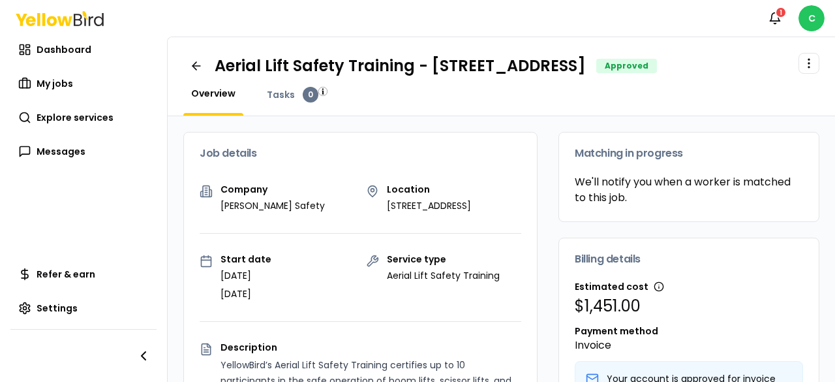
click at [294, 212] on div "Company [PERSON_NAME] Safety" at bounding box center [278, 198] width 156 height 27
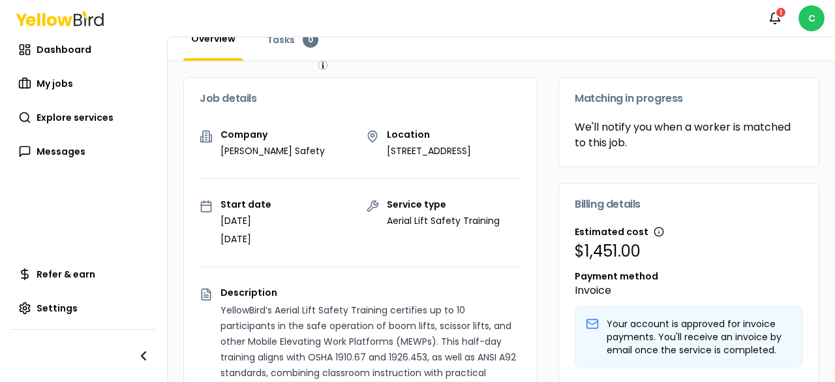
scroll to position [130, 0]
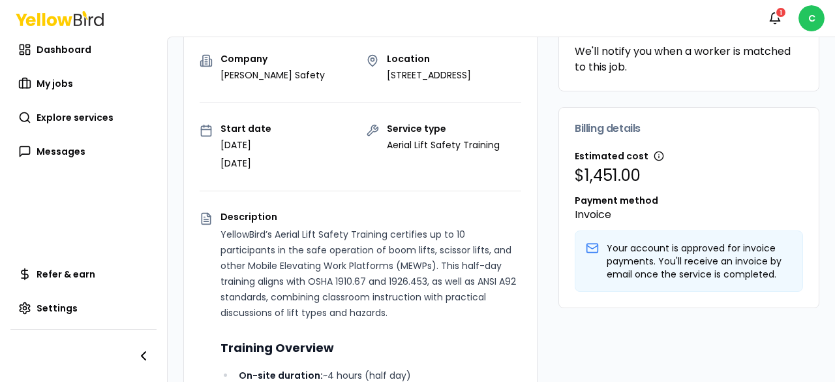
click at [575, 214] on p "Invoice" at bounding box center [689, 215] width 228 height 16
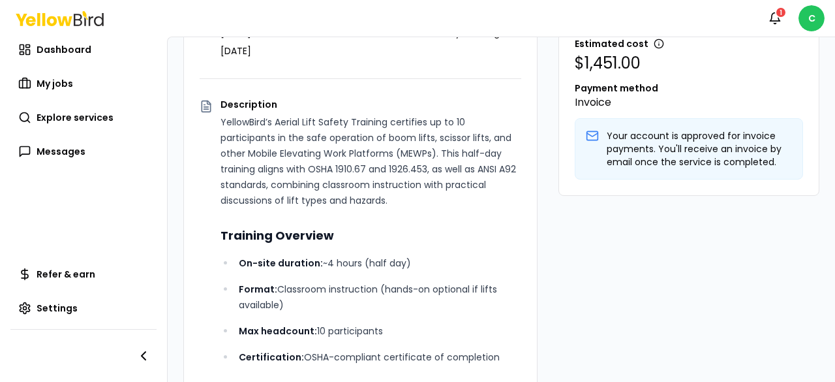
scroll to position [261, 0]
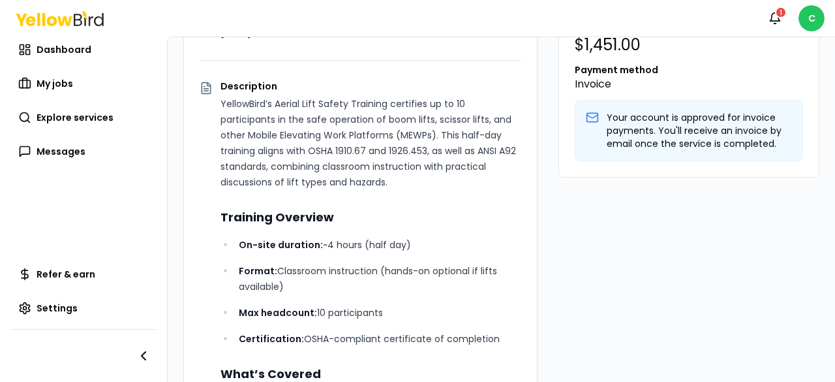
click at [342, 176] on p "YellowBird’s Aerial Lift Safety Training certifies up to 10 participants in the…" at bounding box center [370, 143] width 301 height 94
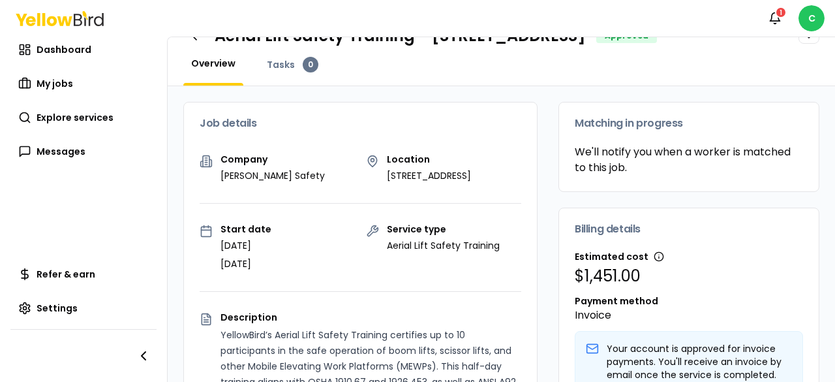
scroll to position [0, 0]
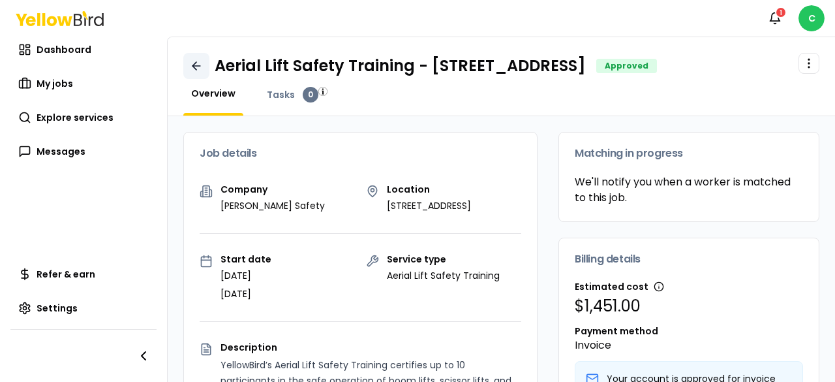
click at [193, 68] on icon at bounding box center [196, 65] width 13 height 13
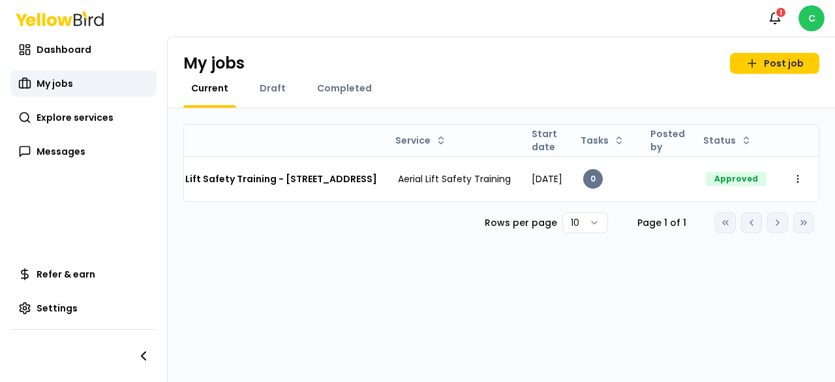
scroll to position [0, 187]
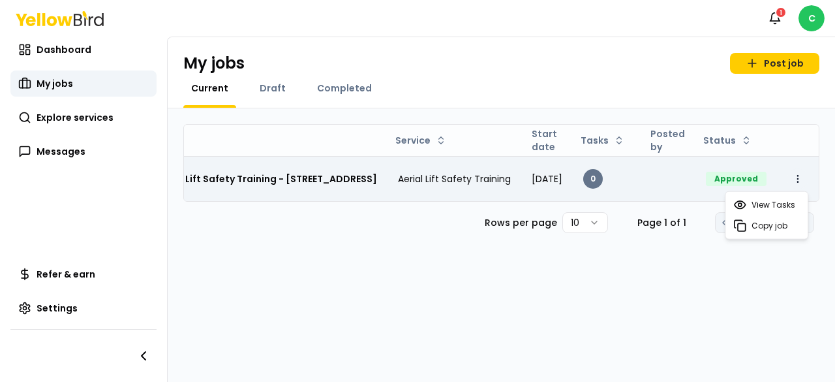
click at [802, 173] on html "Notifications 1 C Dashboard My jobs Explore services Messages Refer & earn Sett…" at bounding box center [417, 191] width 835 height 382
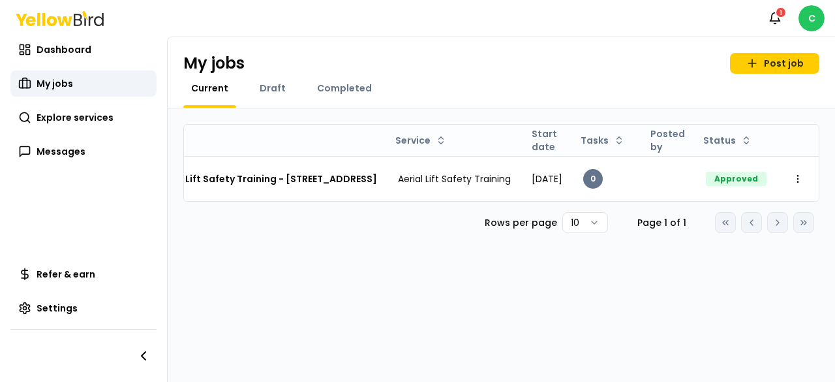
click at [479, 183] on html "Notifications 1 C Dashboard My jobs Explore services Messages Refer & earn Sett…" at bounding box center [417, 191] width 835 height 382
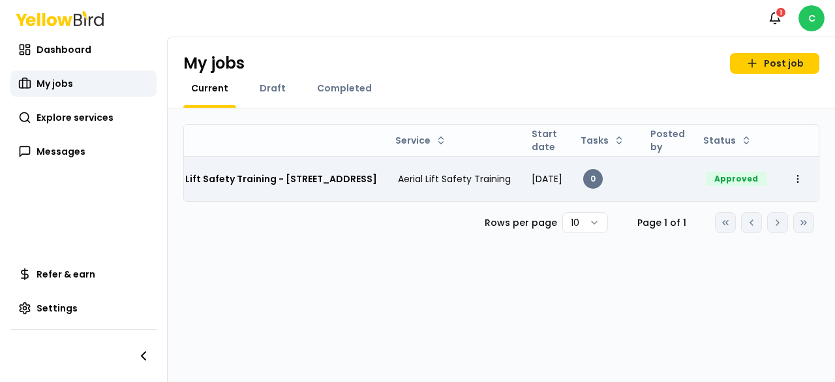
click at [532, 178] on span "[DATE]" at bounding box center [547, 178] width 31 height 13
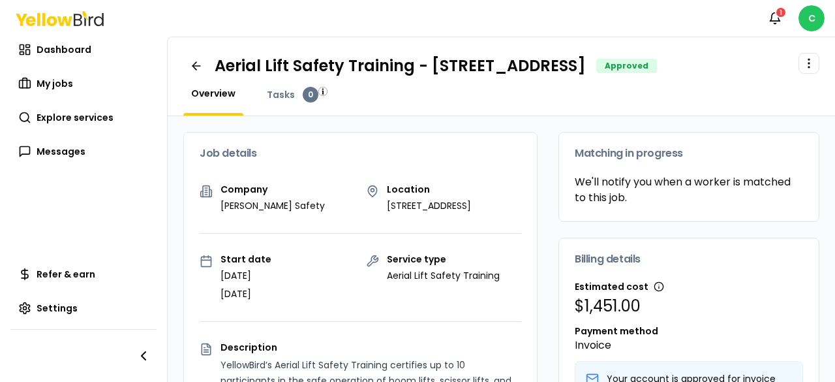
click at [320, 93] on img "button" at bounding box center [322, 91] width 9 height 9
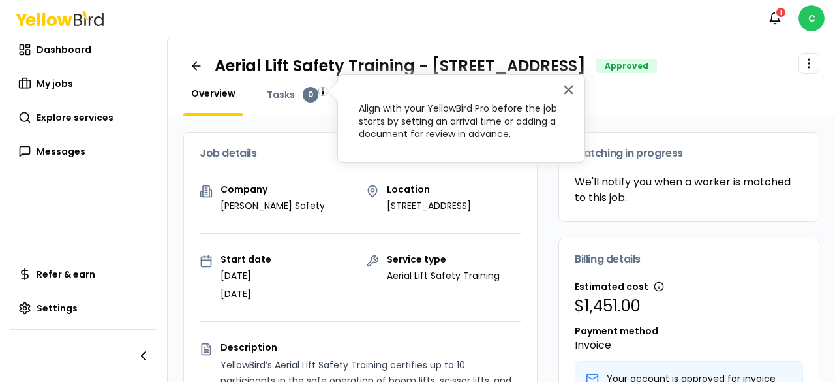
drag, startPoint x: 311, startPoint y: 119, endPoint x: 307, endPoint y: 114, distance: 6.9
click at [310, 114] on div "Aerial Lift Safety Training - [STREET_ADDRESS] Approved Open menu Overview Task…" at bounding box center [501, 209] width 667 height 344
drag, startPoint x: 252, startPoint y: 120, endPoint x: 213, endPoint y: 97, distance: 45.3
click at [202, 70] on link at bounding box center [196, 66] width 26 height 26
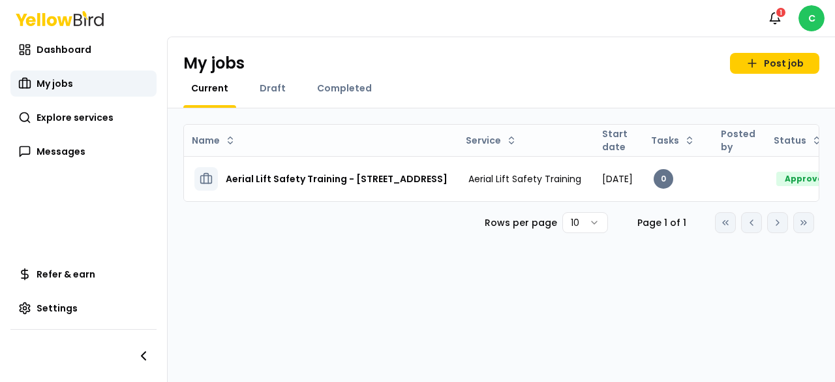
click at [324, 229] on div "Rows per page 10 Page 1 of 1 Go to first page Go to previous page Go to next pa…" at bounding box center [501, 222] width 636 height 21
drag, startPoint x: 326, startPoint y: 230, endPoint x: 311, endPoint y: 143, distance: 88.7
click at [319, 195] on div "Name Service Start date Tasks Posted by Status Aerial Lift Safety Training - [S…" at bounding box center [501, 178] width 636 height 109
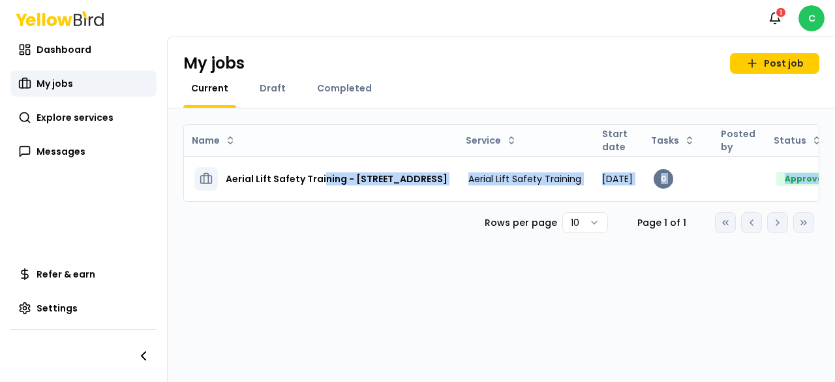
click at [419, 278] on div "Name Service Start date Tasks Posted by Status Aerial Lift Safety Training - [S…" at bounding box center [501, 244] width 667 height 273
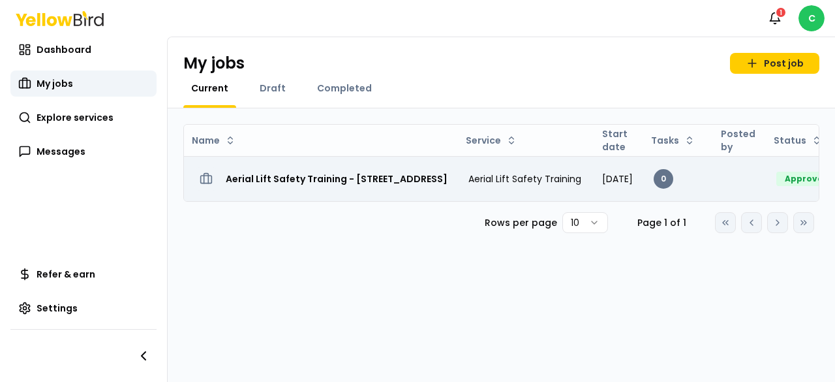
click at [324, 189] on td "Aerial Lift Safety Training - [STREET_ADDRESS]" at bounding box center [321, 178] width 274 height 45
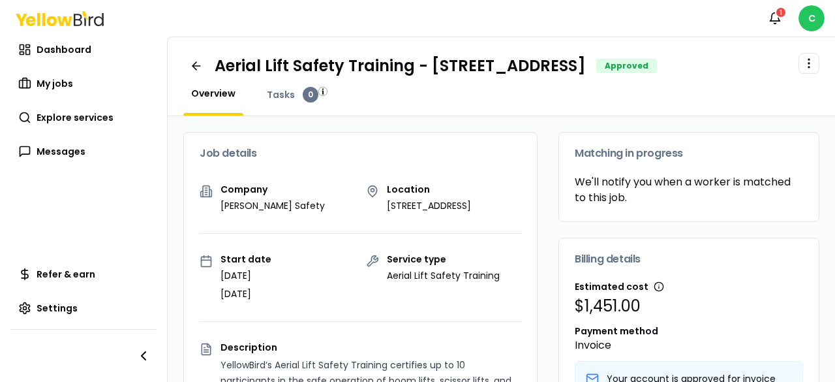
drag, startPoint x: 305, startPoint y: 299, endPoint x: 195, endPoint y: 265, distance: 115.5
click at [212, 272] on div "Start date [DATE] [DATE]" at bounding box center [278, 277] width 156 height 46
click at [262, 281] on div "Start date [DATE] [DATE]" at bounding box center [245, 277] width 51 height 46
click at [810, 59] on div "Aerial Lift Safety Training - [STREET_ADDRESS] Approved Open menu Overview Task…" at bounding box center [501, 76] width 667 height 79
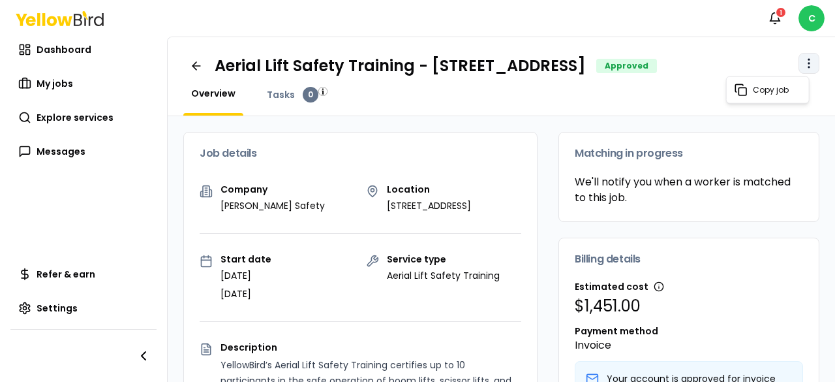
click at [795, 65] on html "Notifications 1 C Dashboard My jobs Explore services Messages Refer & earn Sett…" at bounding box center [417, 191] width 835 height 382
click at [776, 85] on span "Copy job" at bounding box center [771, 90] width 36 height 10
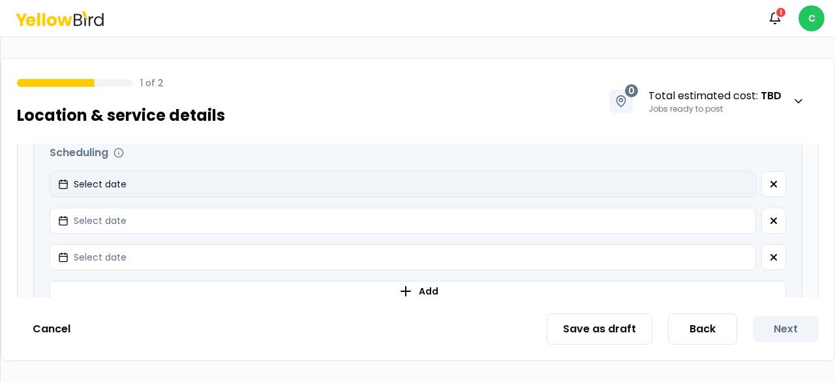
scroll to position [522, 0]
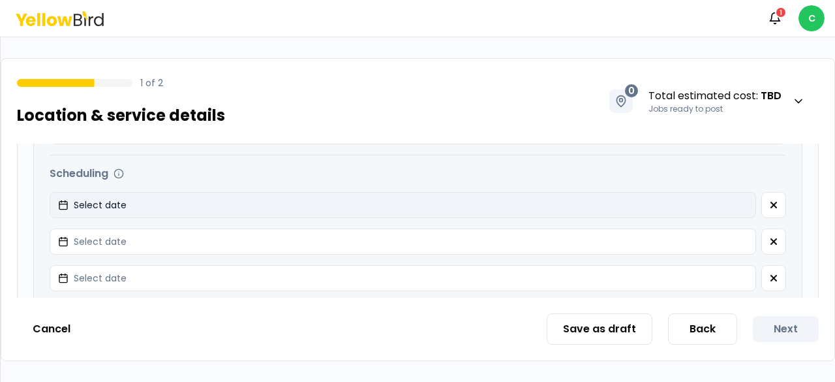
click at [58, 200] on icon "button" at bounding box center [63, 205] width 10 height 10
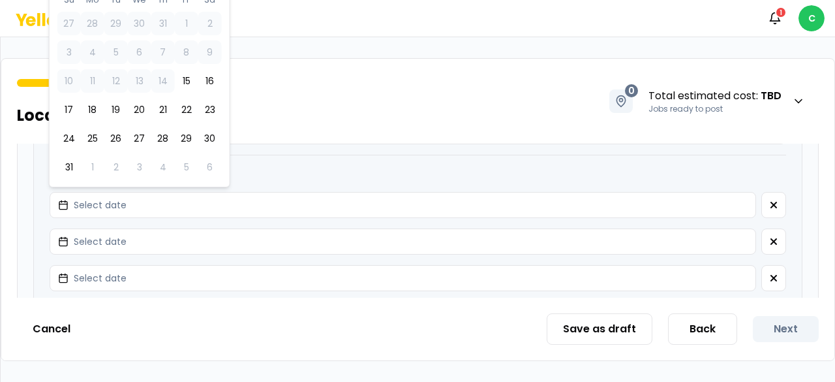
click at [35, 175] on div "**********" at bounding box center [418, 166] width 768 height 539
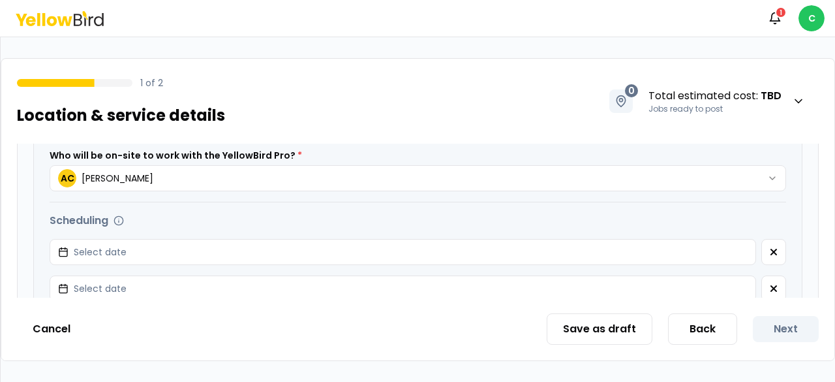
scroll to position [457, 0]
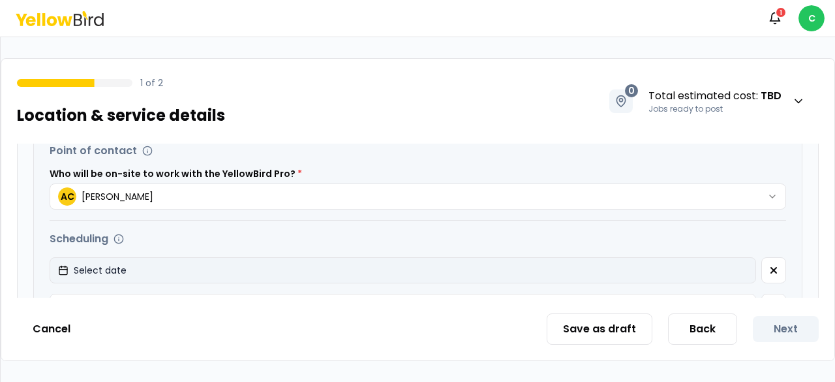
drag, startPoint x: 70, startPoint y: 264, endPoint x: 69, endPoint y: 256, distance: 7.2
click at [68, 261] on button "Select date" at bounding box center [403, 270] width 706 height 26
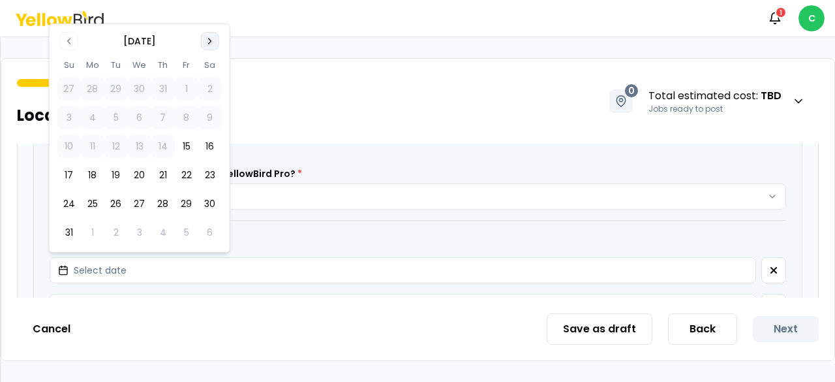
click at [217, 40] on button "Go to next month" at bounding box center [210, 41] width 18 height 18
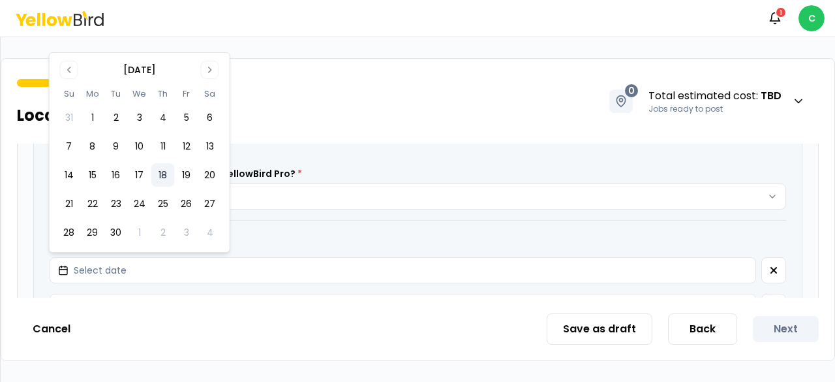
click at [166, 172] on button "18" at bounding box center [162, 174] width 23 height 23
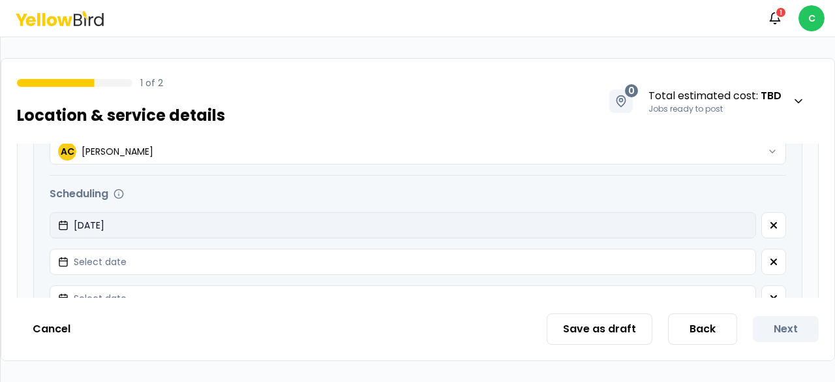
scroll to position [522, 0]
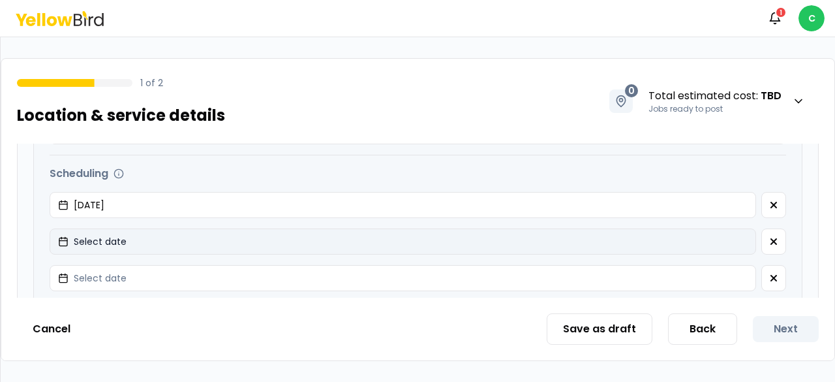
click at [78, 239] on span "Select date" at bounding box center [100, 241] width 53 height 13
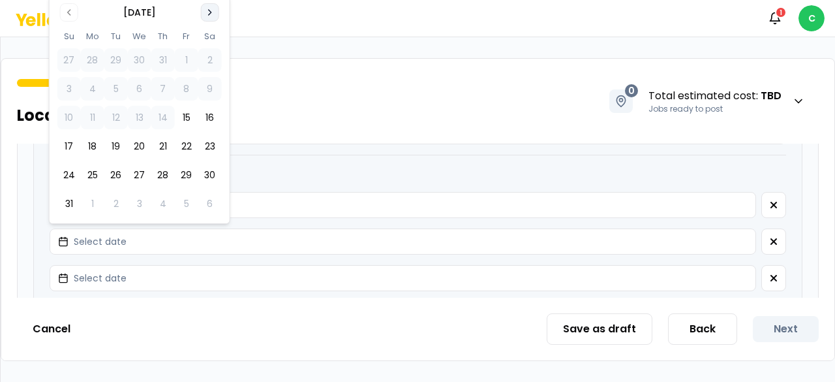
click at [205, 14] on icon "Go to next month" at bounding box center [210, 12] width 10 height 10
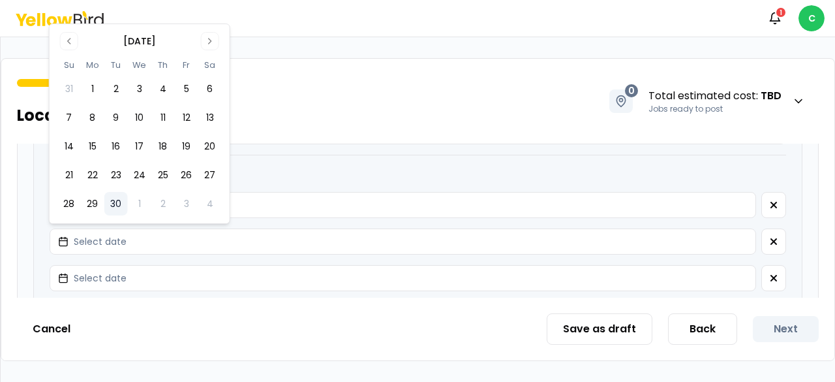
click at [117, 207] on button "30" at bounding box center [115, 203] width 23 height 23
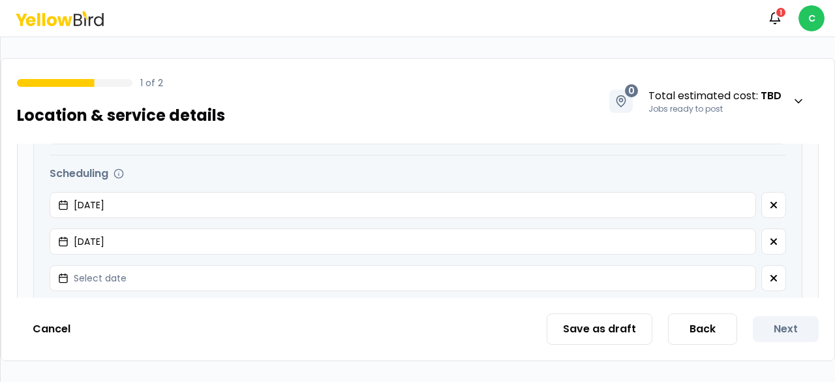
click at [22, 224] on div "**********" at bounding box center [418, 129] width 800 height 724
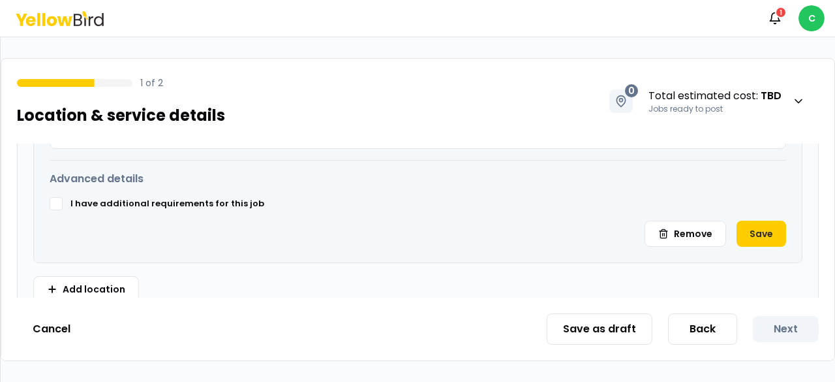
scroll to position [714, 0]
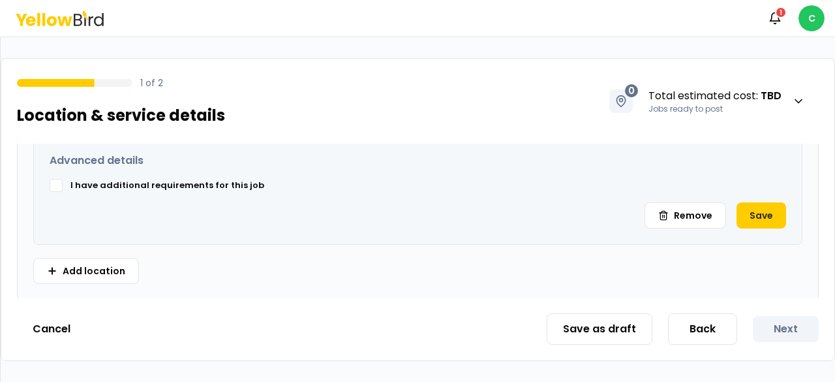
click at [145, 181] on label "I have additional requirements for this job" at bounding box center [167, 185] width 194 height 13
click at [63, 181] on button "I have additional requirements for this job" at bounding box center [56, 185] width 13 height 13
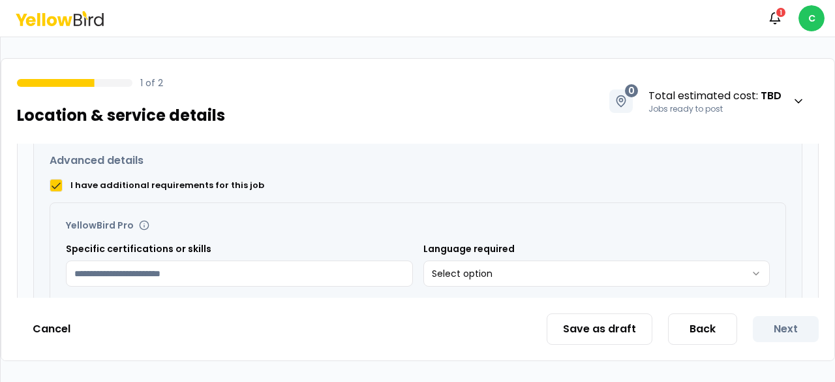
drag, startPoint x: 147, startPoint y: 177, endPoint x: 141, endPoint y: 187, distance: 11.8
click at [147, 179] on label "I have additional requirements for this job" at bounding box center [167, 185] width 194 height 13
click at [63, 179] on button "I have additional requirements for this job" at bounding box center [56, 185] width 13 height 13
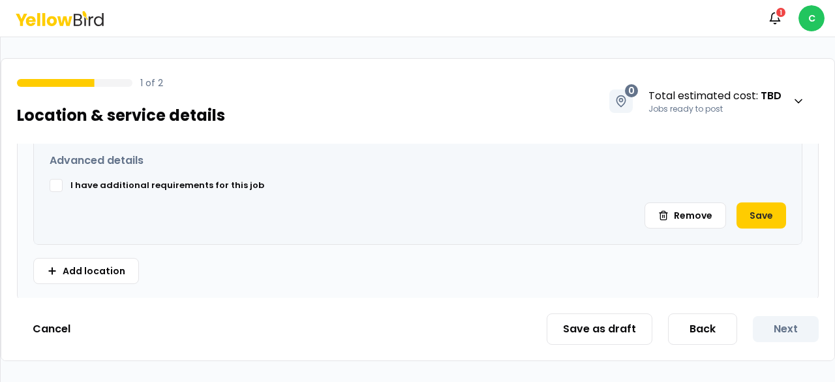
click at [137, 183] on label "I have additional requirements for this job" at bounding box center [167, 185] width 194 height 13
click at [63, 183] on button "I have additional requirements for this job" at bounding box center [56, 185] width 13 height 13
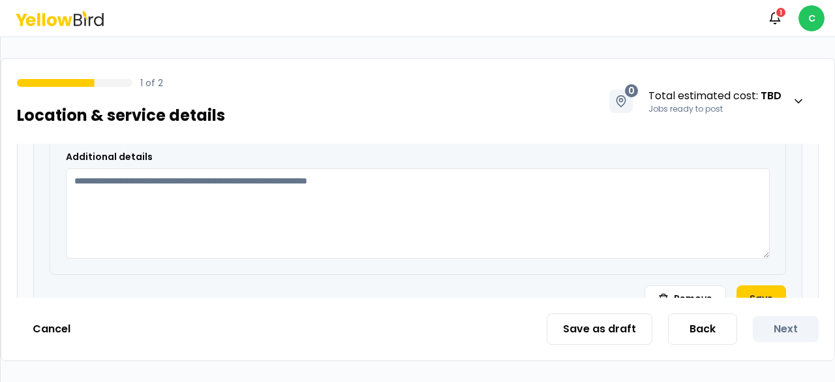
scroll to position [909, 0]
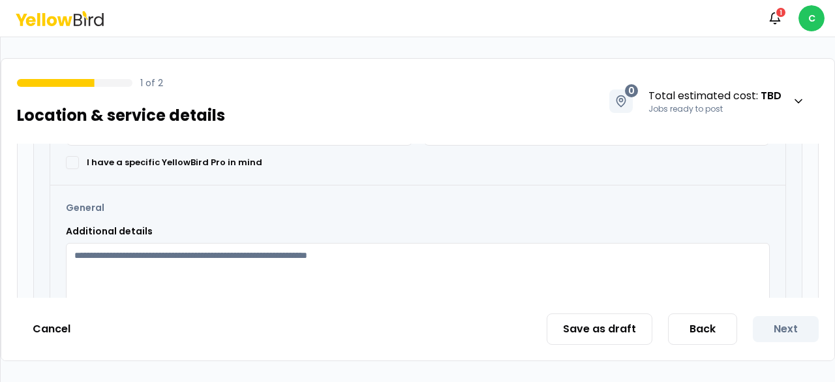
click at [154, 250] on textarea "Additional details" at bounding box center [418, 288] width 704 height 90
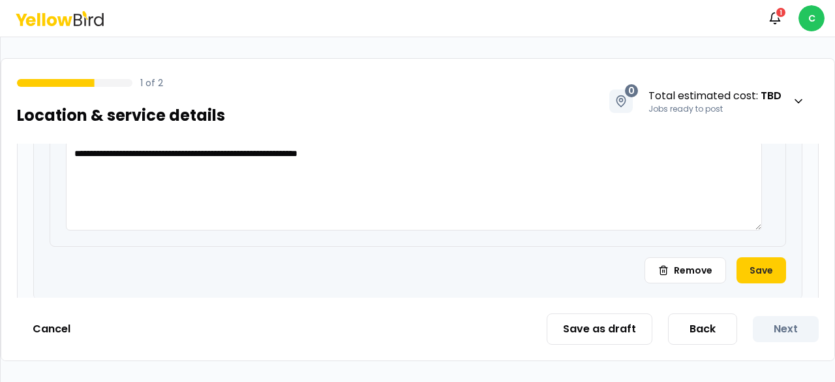
scroll to position [1065, 0]
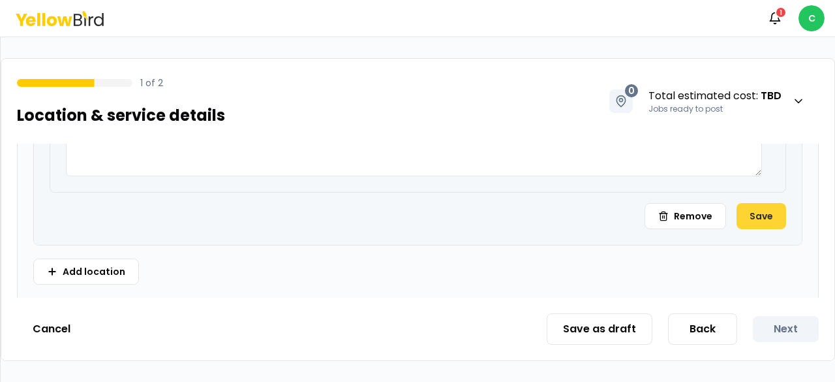
type textarea "**********"
click at [753, 213] on button "Save" at bounding box center [762, 216] width 50 height 26
click at [752, 215] on button "Save" at bounding box center [762, 216] width 50 height 26
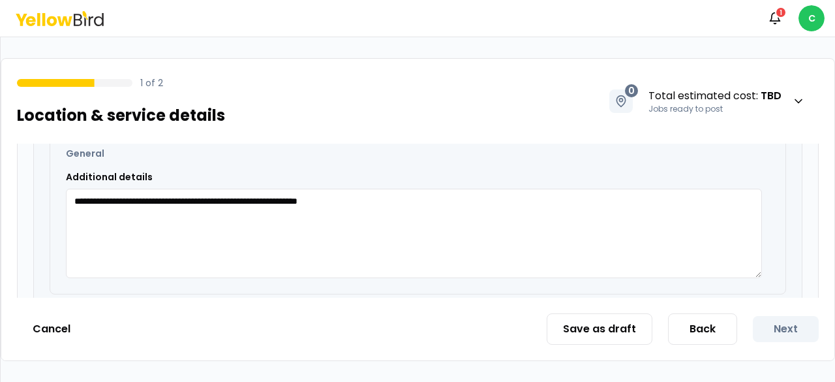
scroll to position [1039, 0]
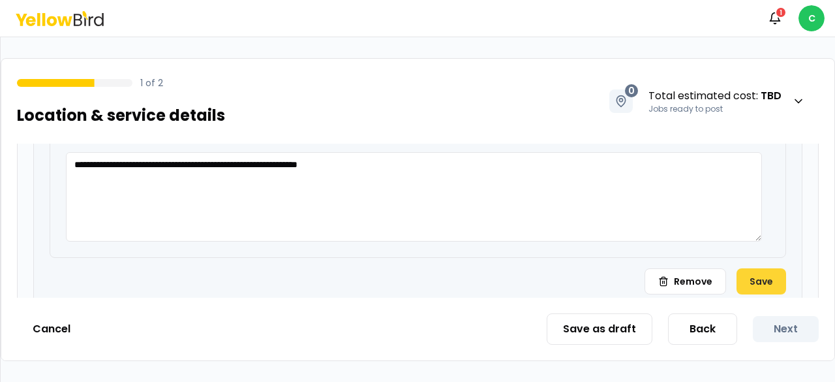
click at [748, 273] on button "Save" at bounding box center [762, 281] width 50 height 26
click at [753, 279] on button "Save" at bounding box center [762, 281] width 50 height 26
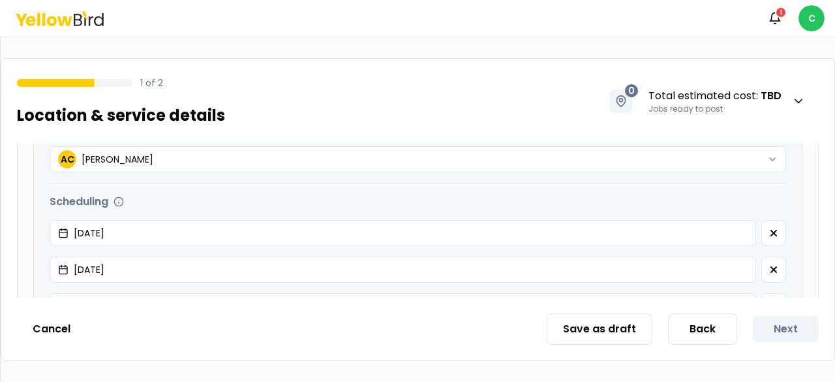
scroll to position [583, 0]
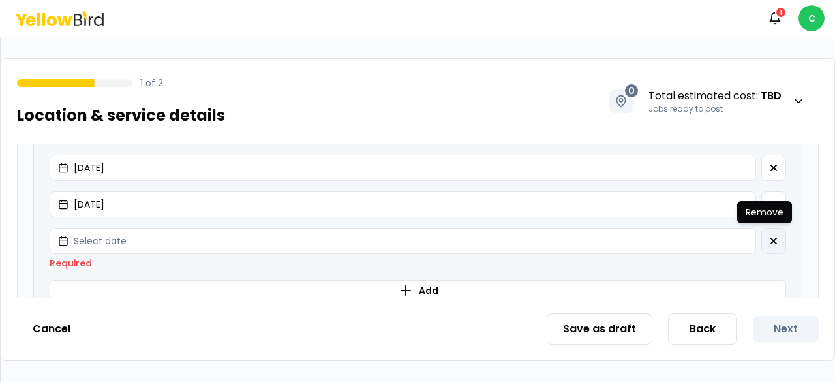
click at [768, 237] on icon "button" at bounding box center [773, 240] width 10 height 10
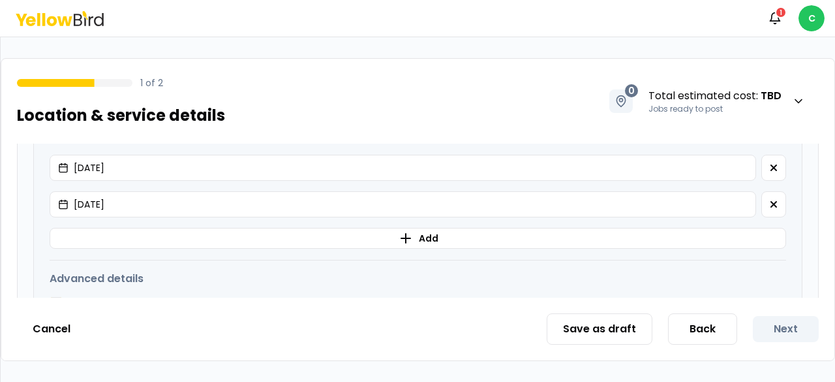
click at [639, 267] on div "**********" at bounding box center [418, 275] width 768 height 878
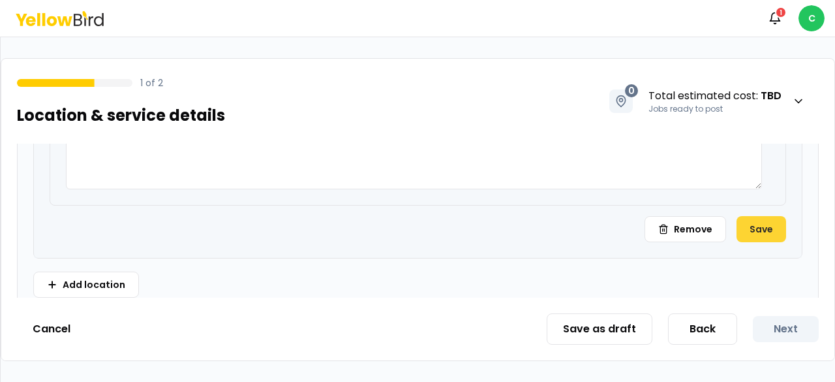
click at [741, 222] on button "Save" at bounding box center [762, 229] width 50 height 26
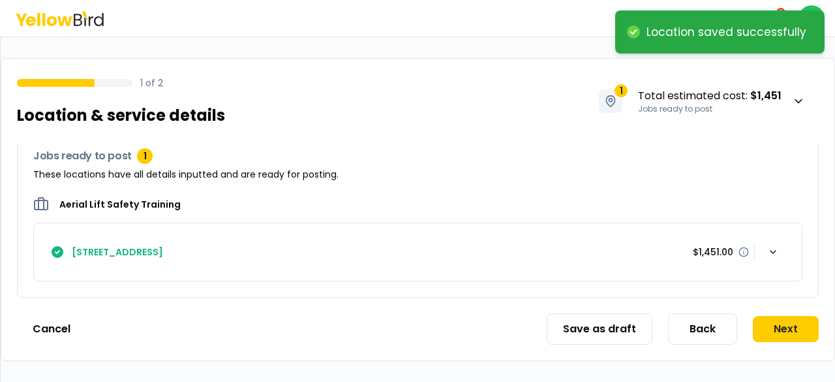
scroll to position [170, 0]
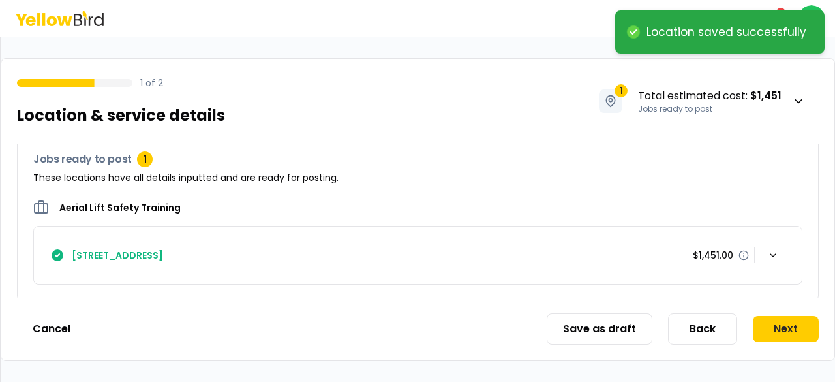
click at [741, 222] on div "Aerial Lift Safety Training [STREET_ADDRESS] $1,451.00" at bounding box center [417, 242] width 769 height 85
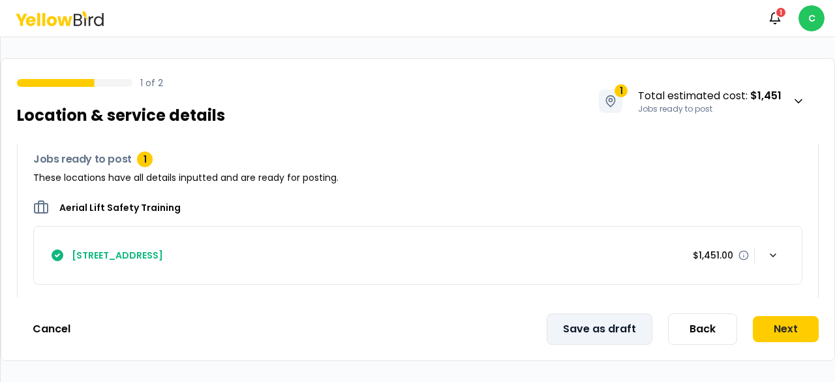
click at [621, 331] on button "Save as draft" at bounding box center [600, 328] width 106 height 31
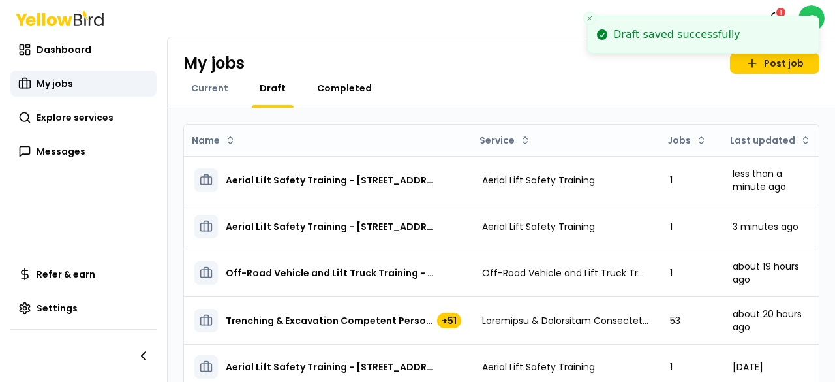
click at [353, 83] on span "Completed" at bounding box center [344, 88] width 55 height 13
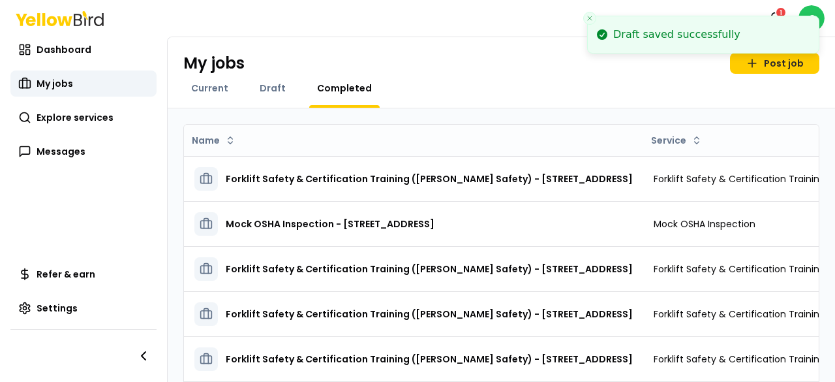
click at [223, 79] on div "My jobs Post job Current Draft Completed" at bounding box center [501, 72] width 667 height 71
click at [219, 90] on span "Current" at bounding box center [209, 88] width 37 height 13
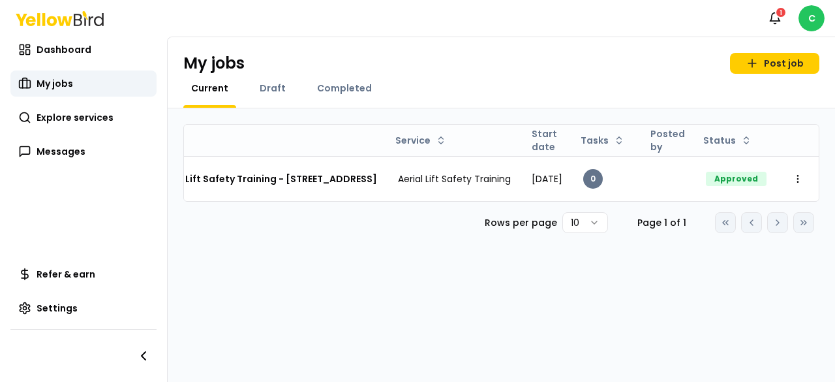
scroll to position [0, 187]
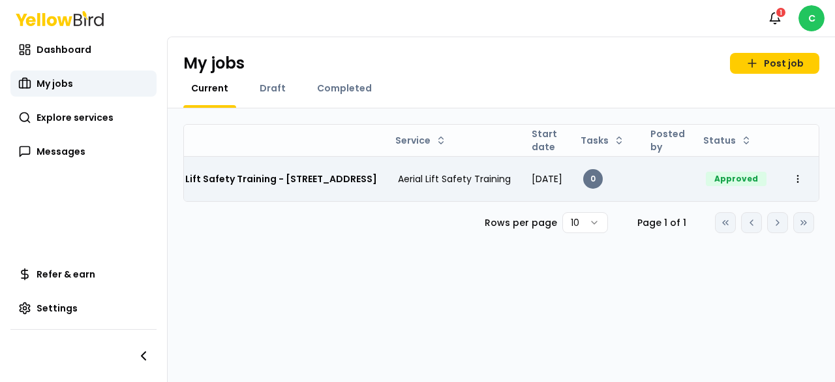
click at [746, 178] on div "Approved" at bounding box center [736, 179] width 61 height 14
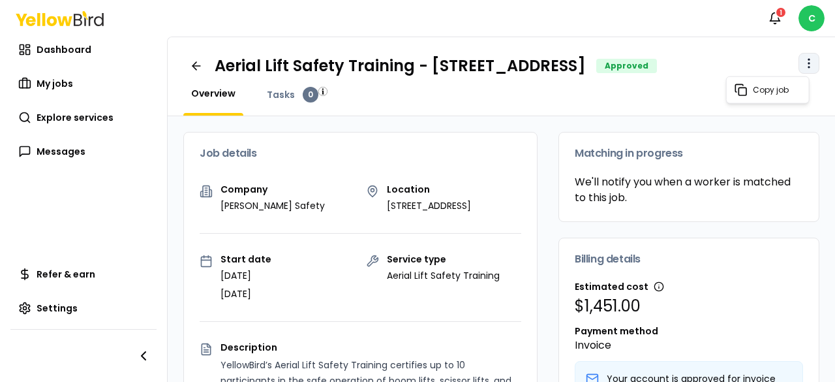
click at [802, 53] on html "Notifications 1 C Dashboard My jobs Explore services Messages Refer & earn Sett…" at bounding box center [417, 191] width 835 height 382
click at [372, 152] on html "Notifications 1 C Dashboard My jobs Explore services Messages Refer & earn Sett…" at bounding box center [417, 191] width 835 height 382
click at [294, 92] on link "Tasks 0" at bounding box center [292, 95] width 67 height 16
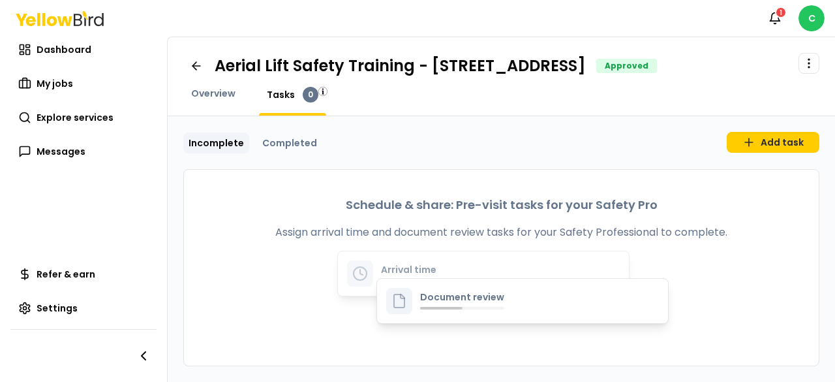
drag, startPoint x: 311, startPoint y: 222, endPoint x: 275, endPoint y: 179, distance: 56.5
click at [310, 221] on div "Schedule & share: Pre-visit tasks for your Safety Pro Assign arrival time and d…" at bounding box center [501, 268] width 635 height 196
click at [194, 97] on span "Overview" at bounding box center [213, 93] width 44 height 13
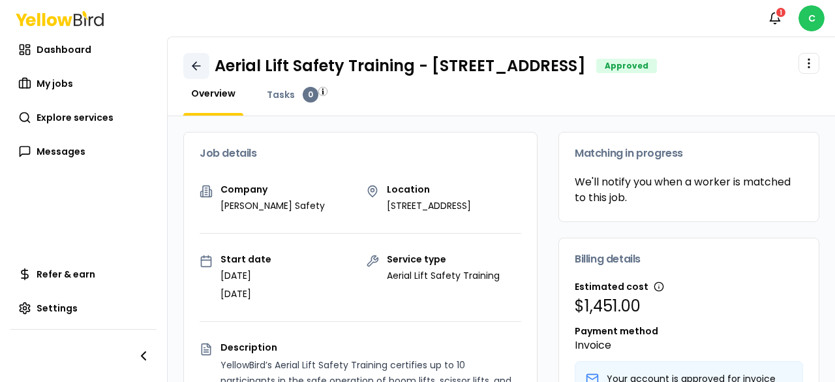
click at [192, 62] on icon at bounding box center [196, 65] width 13 height 13
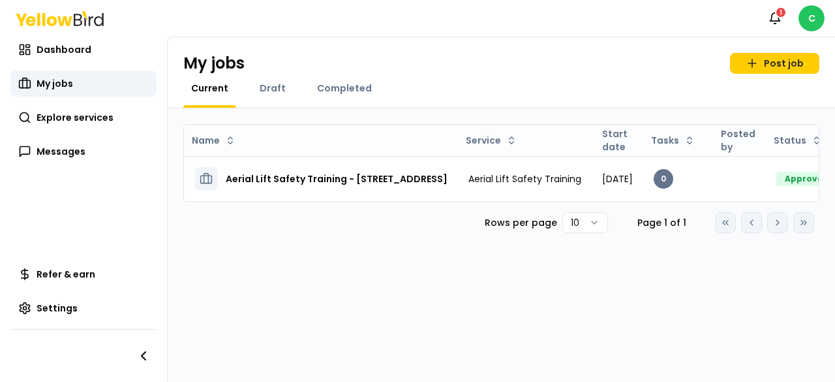
scroll to position [0, 187]
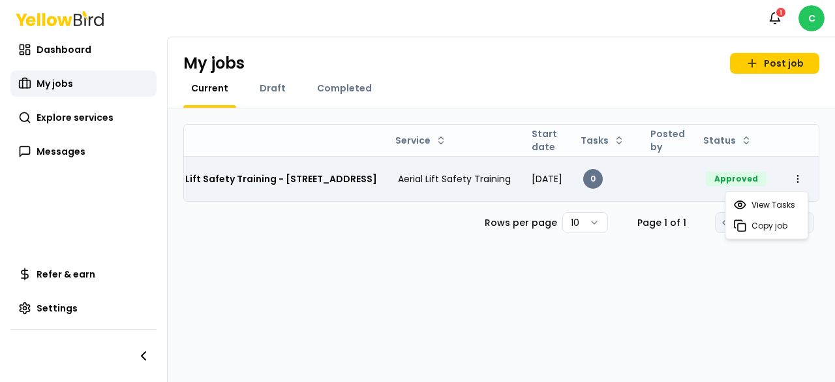
click at [797, 173] on html "Notifications 1 C Dashboard My jobs Explore services Messages Refer & earn Sett…" at bounding box center [417, 191] width 835 height 382
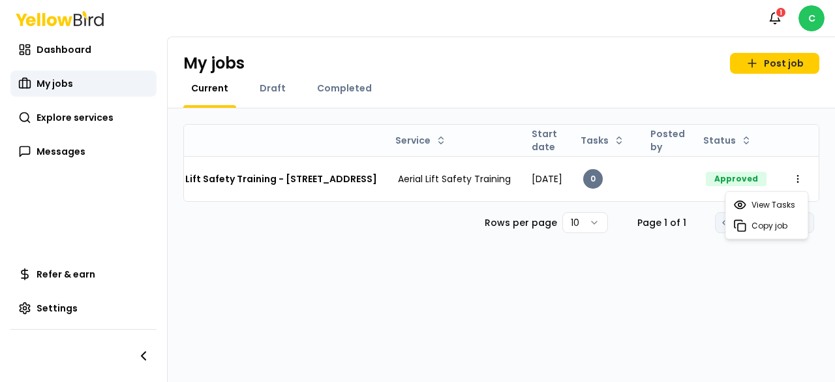
click at [414, 284] on html "Notifications 1 C Dashboard My jobs Explore services Messages Refer & earn Sett…" at bounding box center [417, 191] width 835 height 382
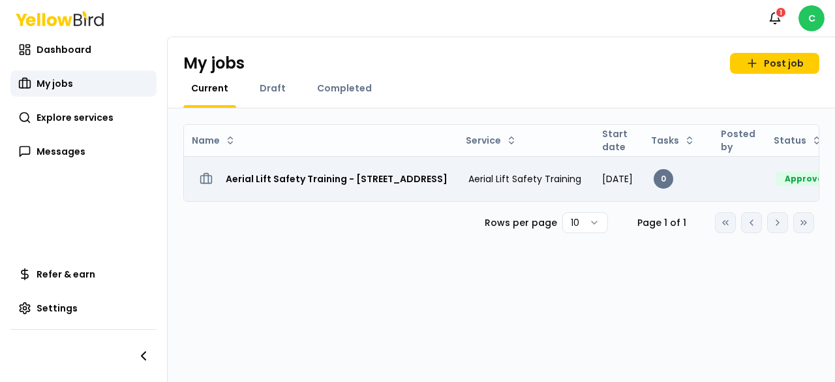
click at [244, 177] on h3 "Aerial Lift Safety Training - [STREET_ADDRESS]" at bounding box center [337, 178] width 222 height 23
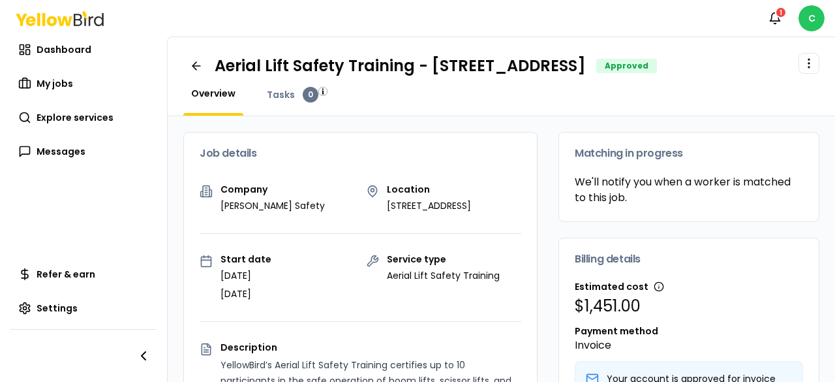
drag, startPoint x: 205, startPoint y: 57, endPoint x: 272, endPoint y: 15, distance: 78.9
click at [205, 58] on link at bounding box center [196, 66] width 26 height 26
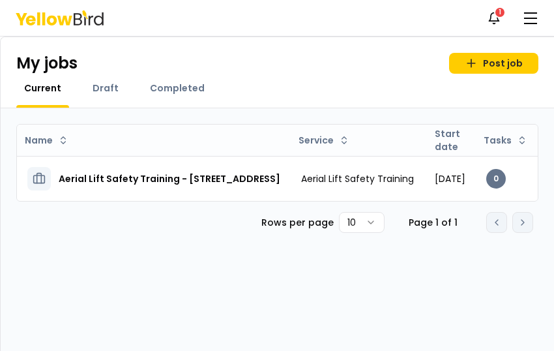
click at [384, 296] on div "Name Service Start date Tasks Posted by Status Aerial Lift Safety Training - [S…" at bounding box center [278, 229] width 554 height 243
